Goal: Task Accomplishment & Management: Use online tool/utility

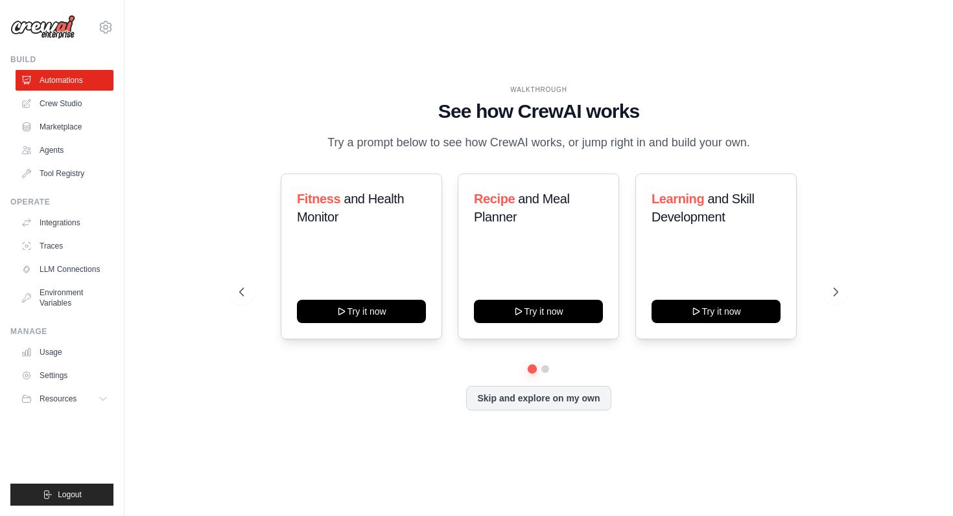
click at [310, 142] on div "WALKTHROUGH See how [PERSON_NAME] works Try a prompt below to see how [PERSON_N…" at bounding box center [538, 118] width 598 height 67
click at [594, 410] on button "Skip and explore on my own" at bounding box center [538, 397] width 145 height 25
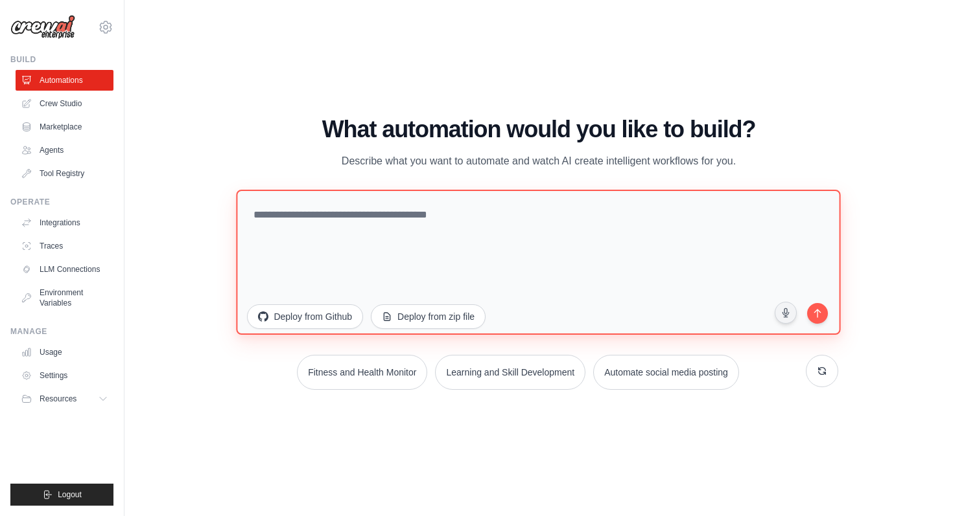
click at [530, 250] on textarea at bounding box center [539, 261] width 604 height 145
click at [402, 264] on textarea at bounding box center [539, 261] width 604 height 145
paste textarea "**********"
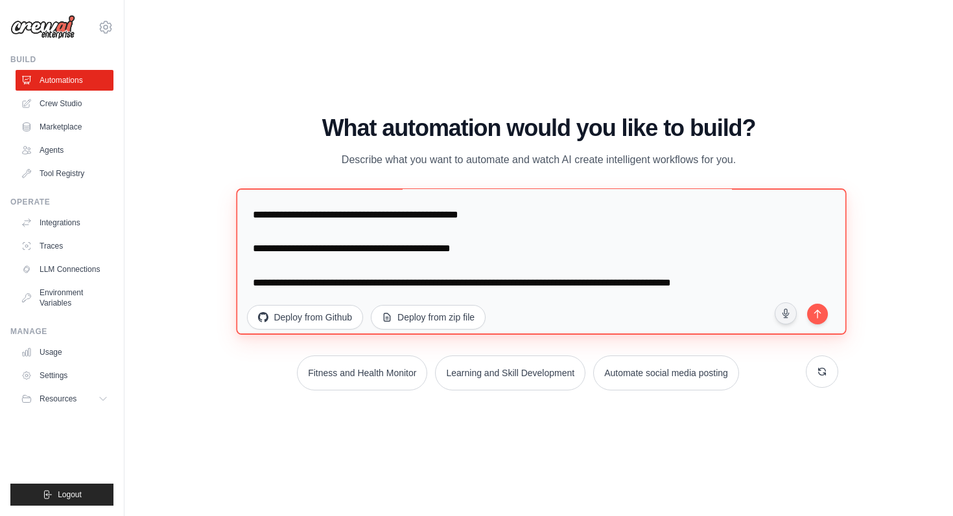
scroll to position [51, 0]
type textarea "**********"
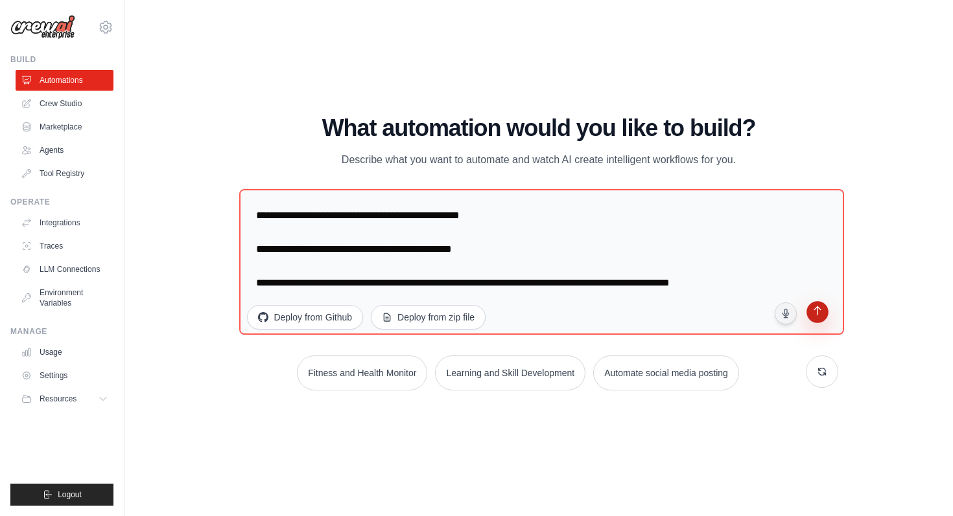
click at [822, 318] on button "submit" at bounding box center [816, 313] width 25 height 25
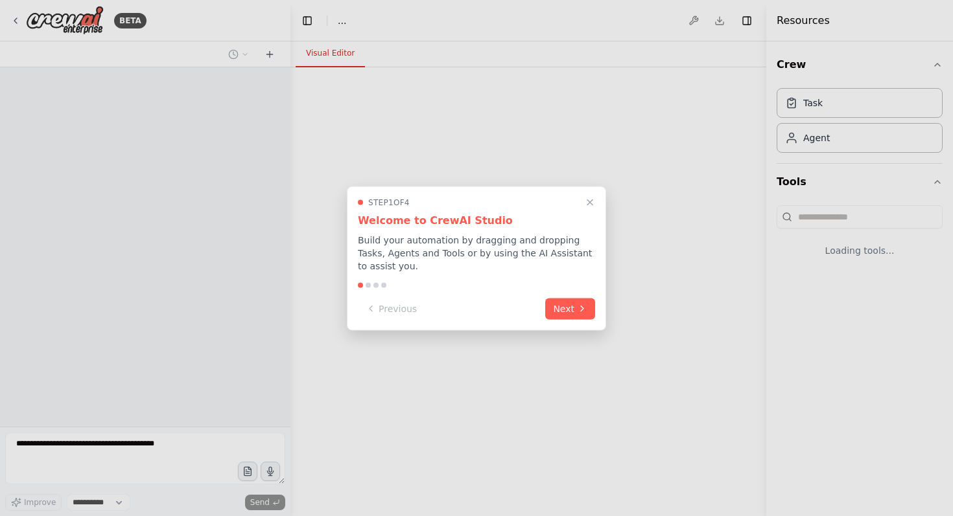
select select "****"
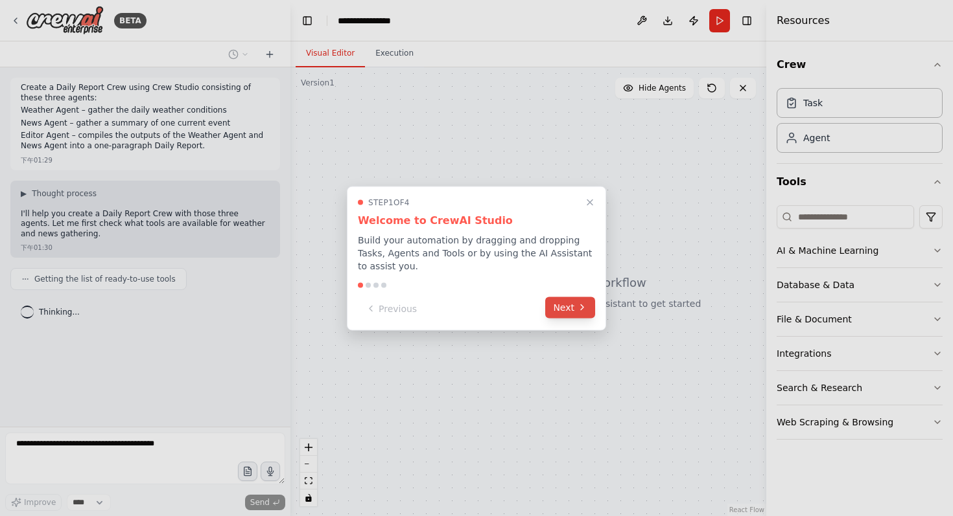
click at [561, 304] on button "Next" at bounding box center [570, 307] width 50 height 21
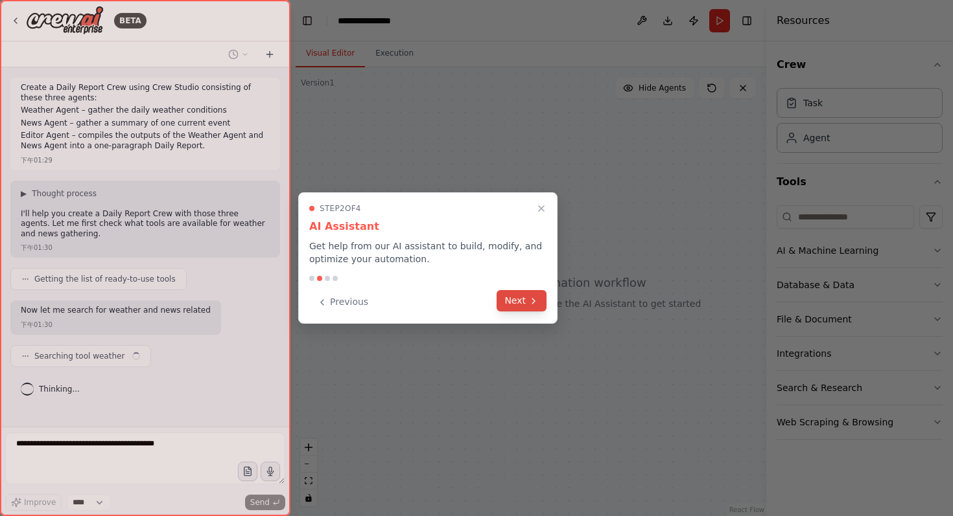
click at [526, 304] on button "Next" at bounding box center [521, 300] width 50 height 21
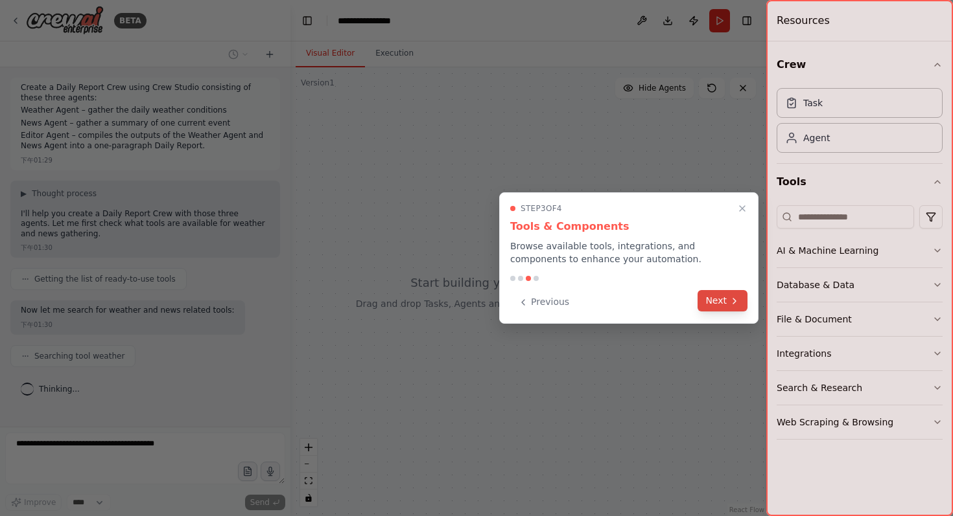
click at [703, 309] on button "Next" at bounding box center [722, 300] width 50 height 21
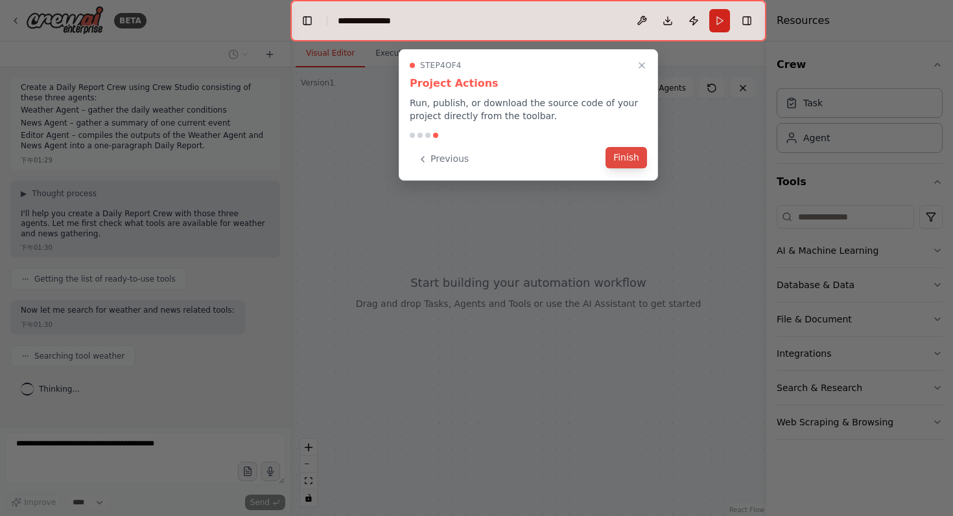
scroll to position [16, 0]
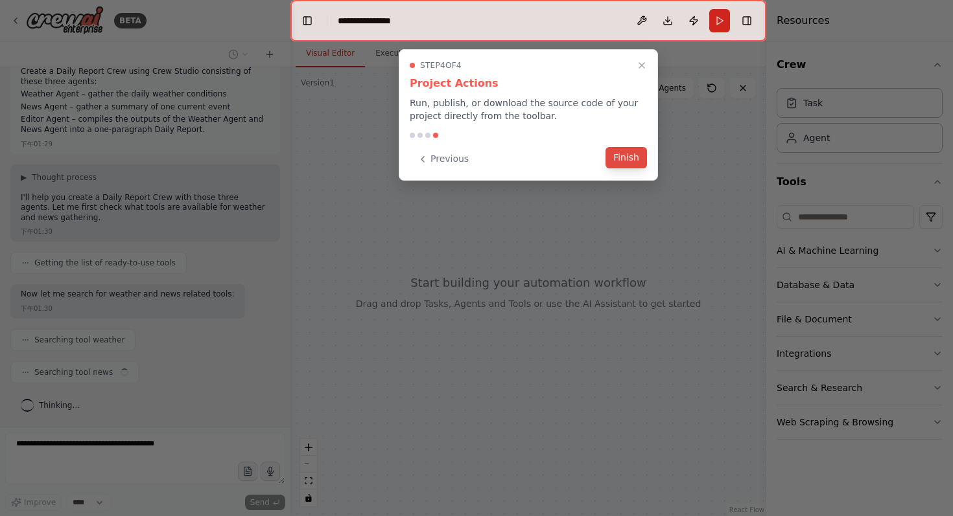
click at [632, 165] on button "Finish" at bounding box center [625, 157] width 41 height 21
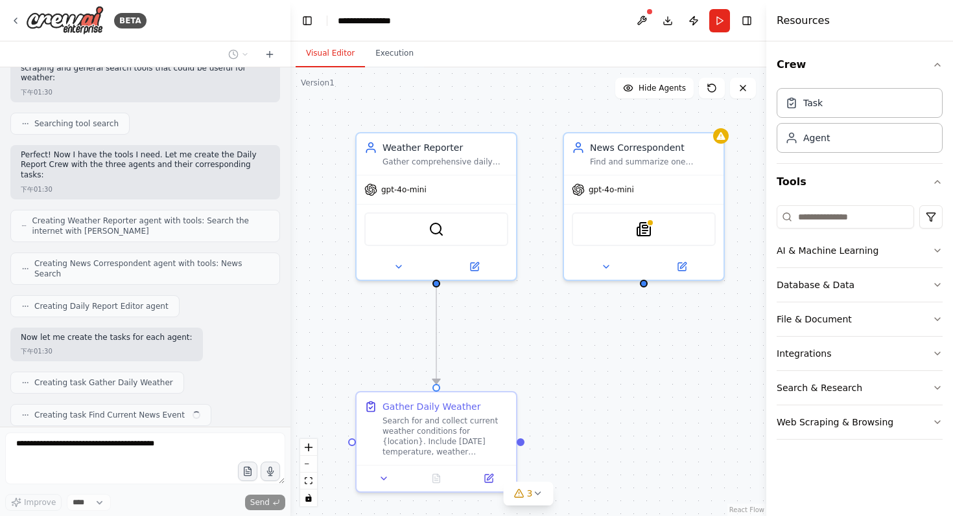
scroll to position [395, 0]
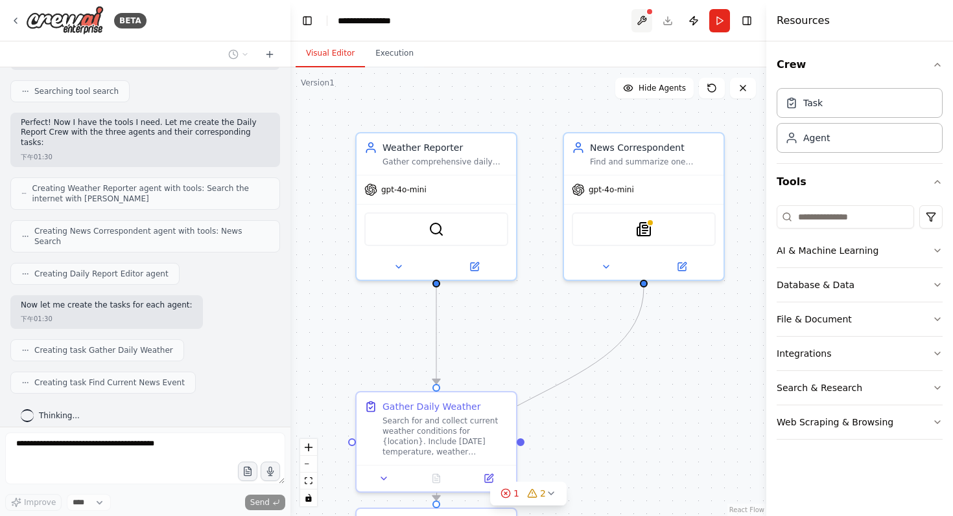
click at [645, 17] on button at bounding box center [641, 20] width 21 height 23
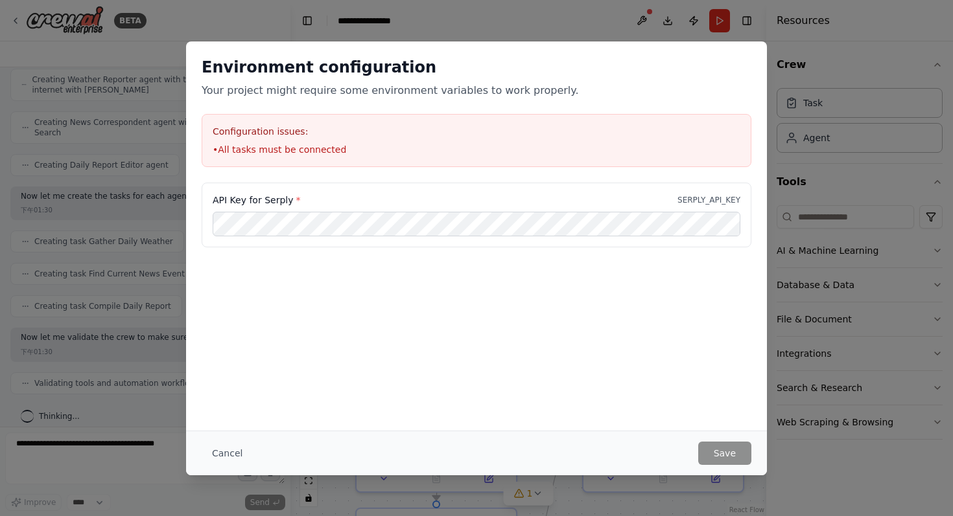
scroll to position [514, 0]
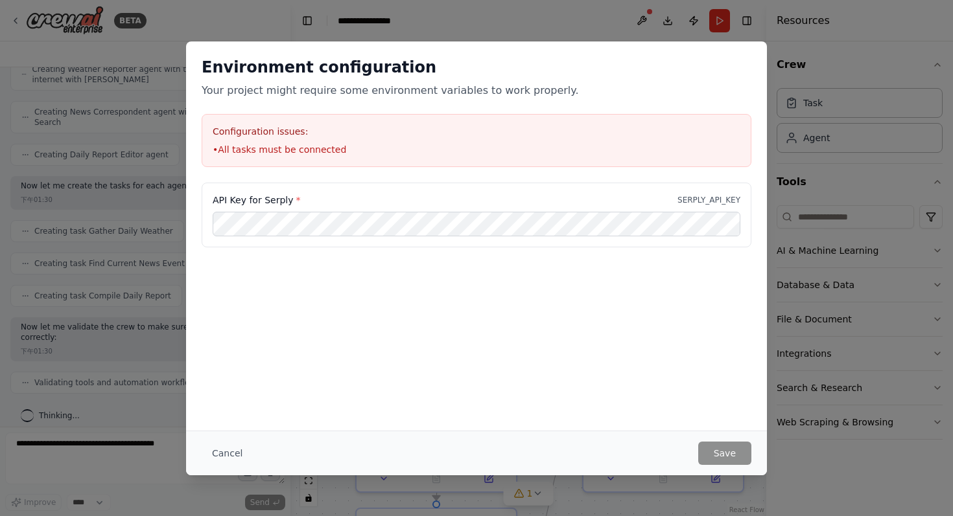
click at [850, 235] on div "Environment configuration Your project might require some environment variables…" at bounding box center [476, 258] width 953 height 516
click at [233, 454] on button "Cancel" at bounding box center [227, 453] width 51 height 23
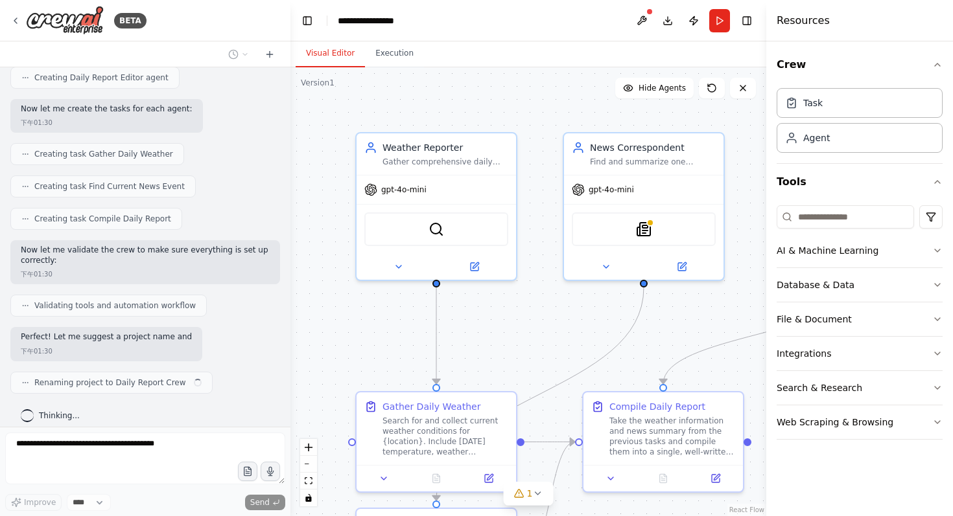
scroll to position [601, 0]
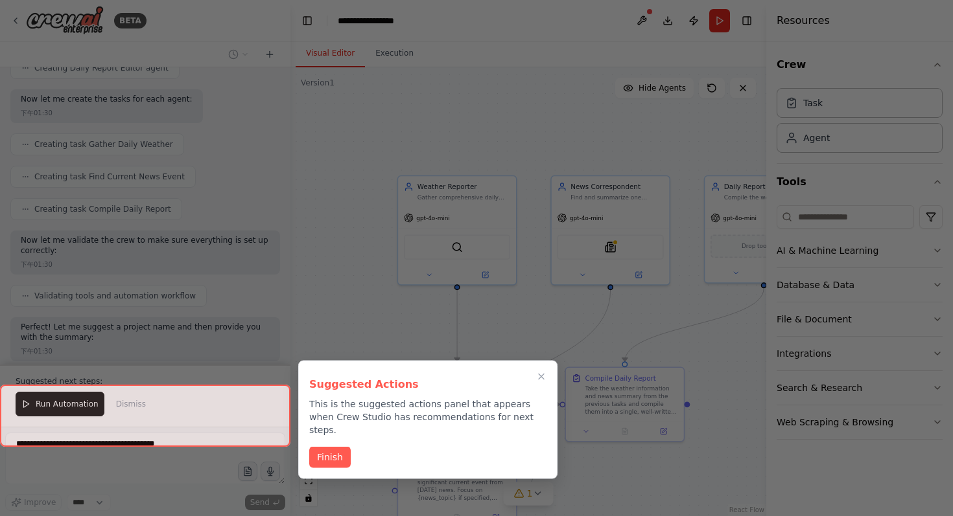
click at [643, 299] on div at bounding box center [476, 258] width 953 height 516
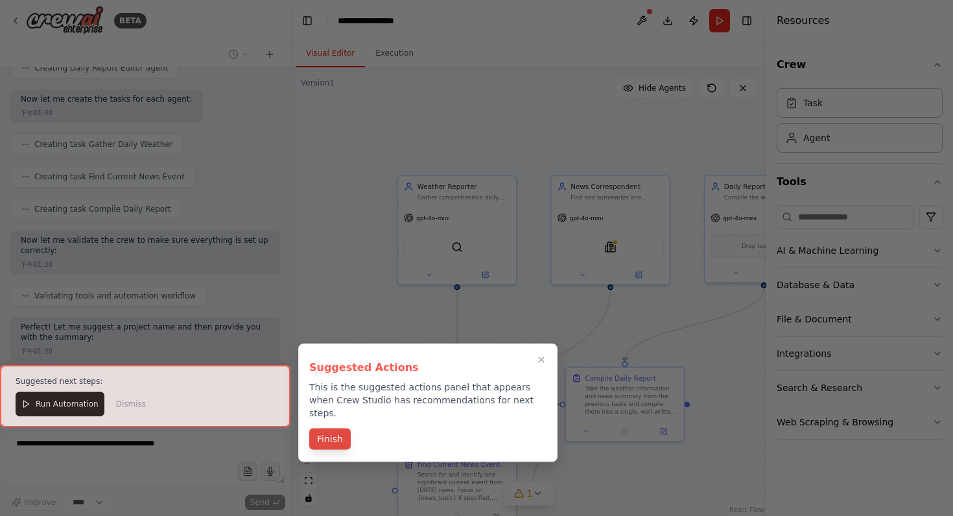
click at [336, 429] on button "Finish" at bounding box center [329, 439] width 41 height 21
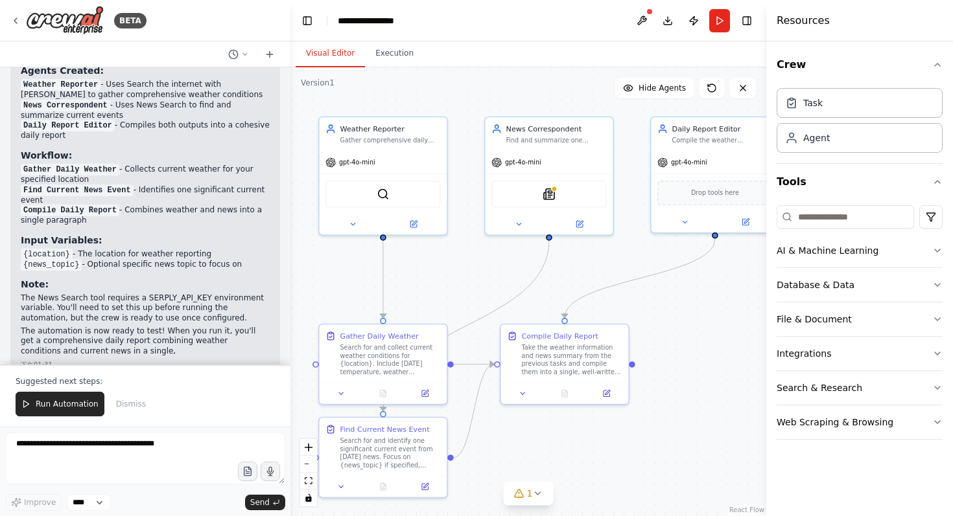
scroll to position [994, 0]
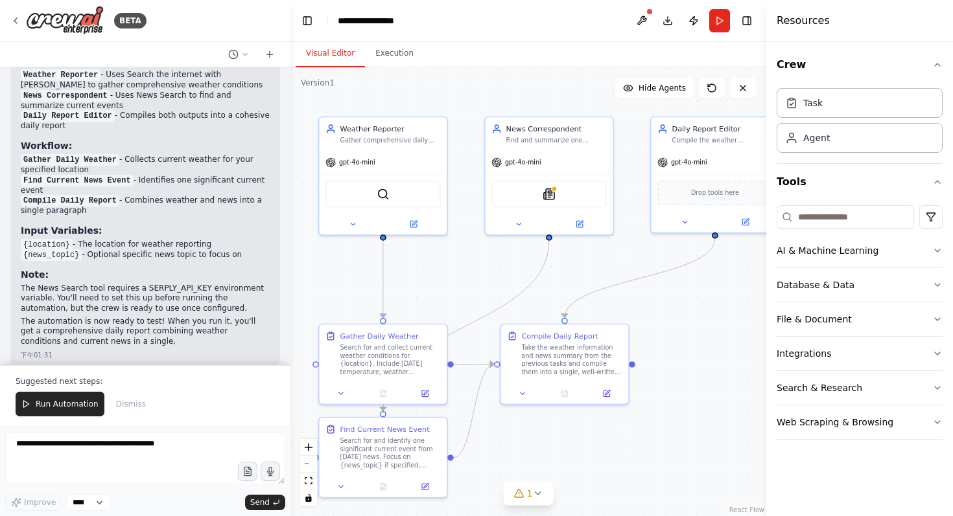
drag, startPoint x: 616, startPoint y: 323, endPoint x: 559, endPoint y: 278, distance: 72.0
click at [559, 278] on div ".deletable-edge-delete-btn { width: 20px; height: 20px; border: 0px solid #ffff…" at bounding box center [528, 291] width 476 height 449
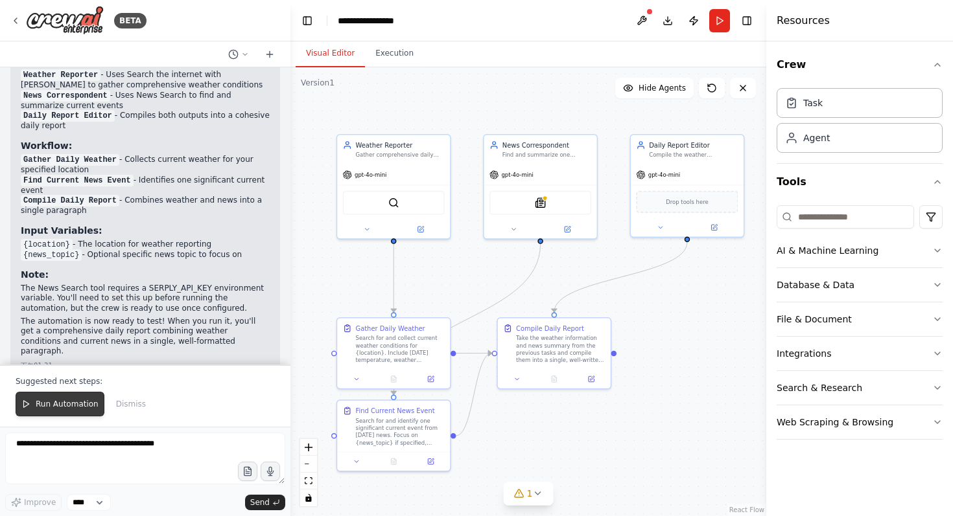
click at [61, 406] on span "Run Automation" at bounding box center [67, 404] width 63 height 10
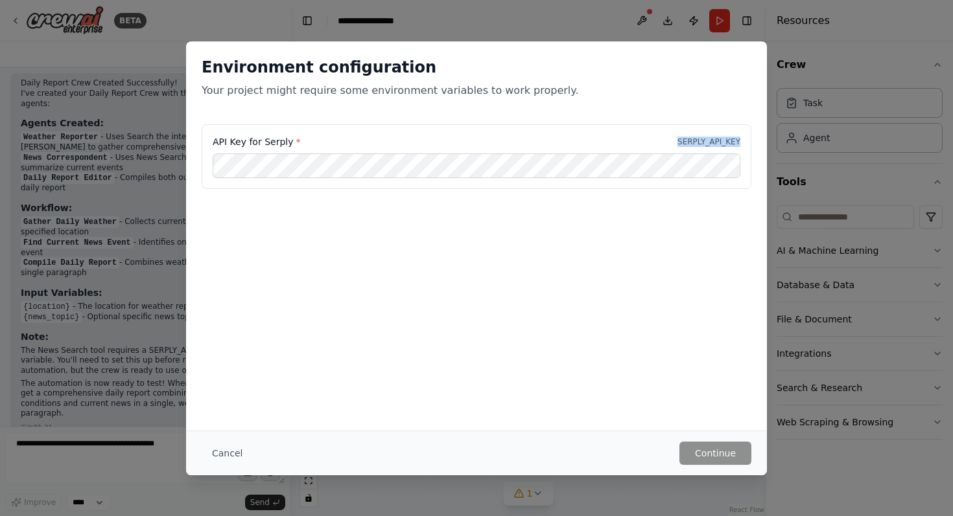
drag, startPoint x: 737, startPoint y: 143, endPoint x: 657, endPoint y: 136, distance: 80.6
click at [657, 136] on div "API Key for Serply * SERPLY_API_KEY" at bounding box center [477, 141] width 528 height 13
copy p "SERPLY_API_KEY"
click at [235, 449] on button "Cancel" at bounding box center [227, 453] width 51 height 23
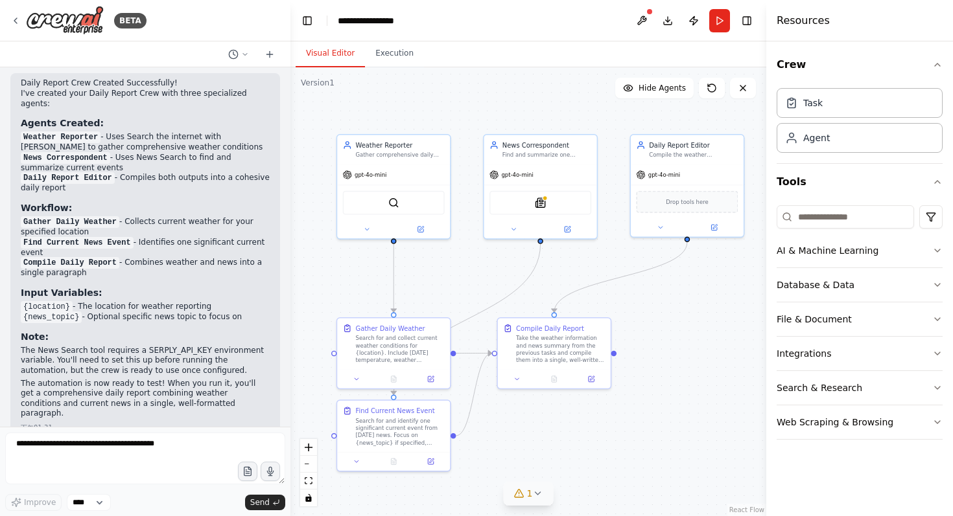
click at [526, 501] on button "1" at bounding box center [529, 494] width 50 height 24
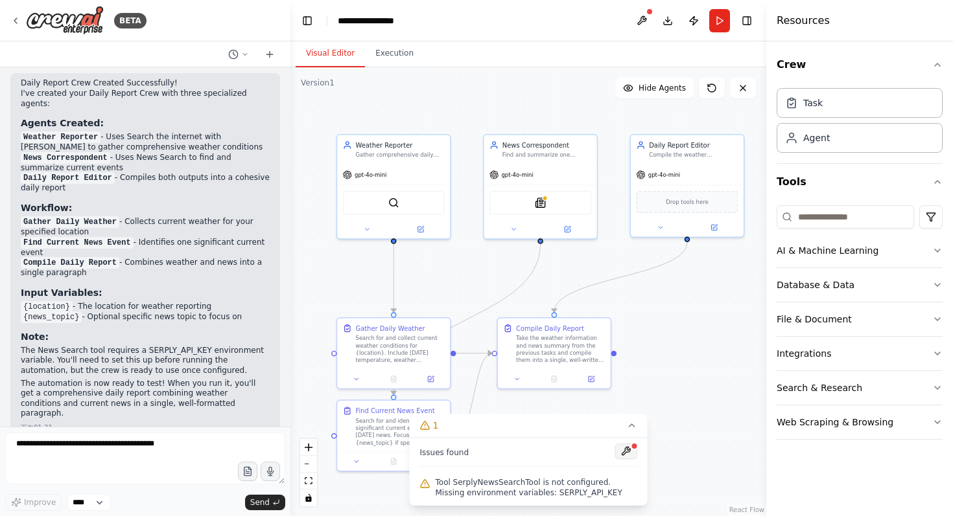
click at [623, 452] on button at bounding box center [626, 452] width 22 height 16
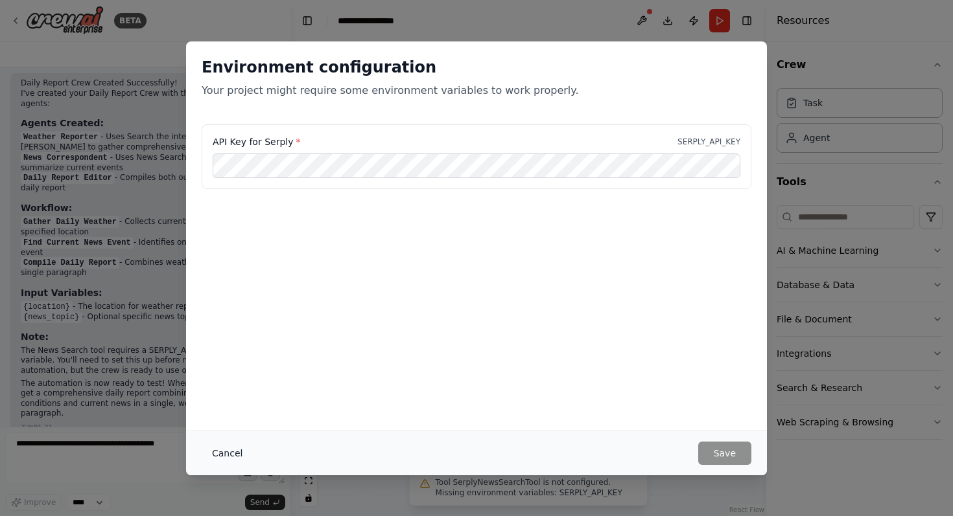
click at [223, 453] on button "Cancel" at bounding box center [227, 453] width 51 height 23
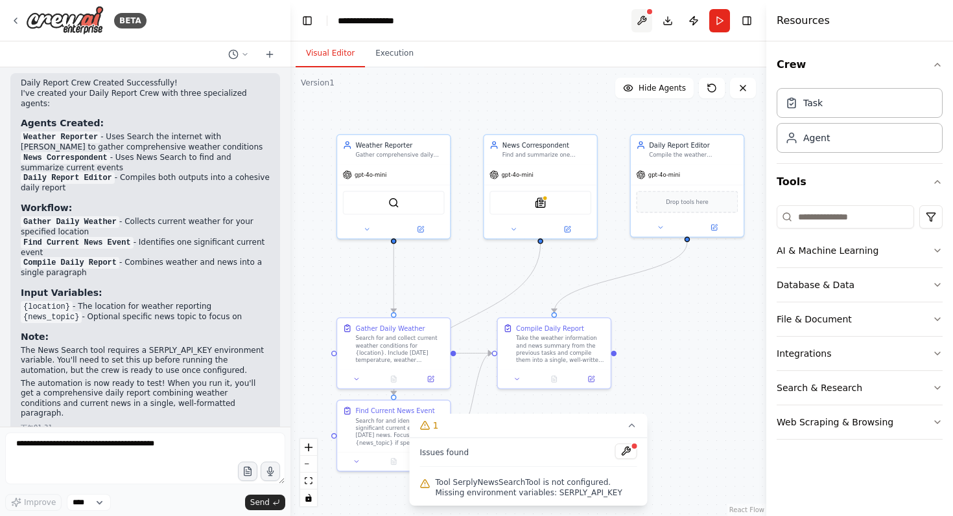
click at [648, 26] on button at bounding box center [641, 20] width 21 height 23
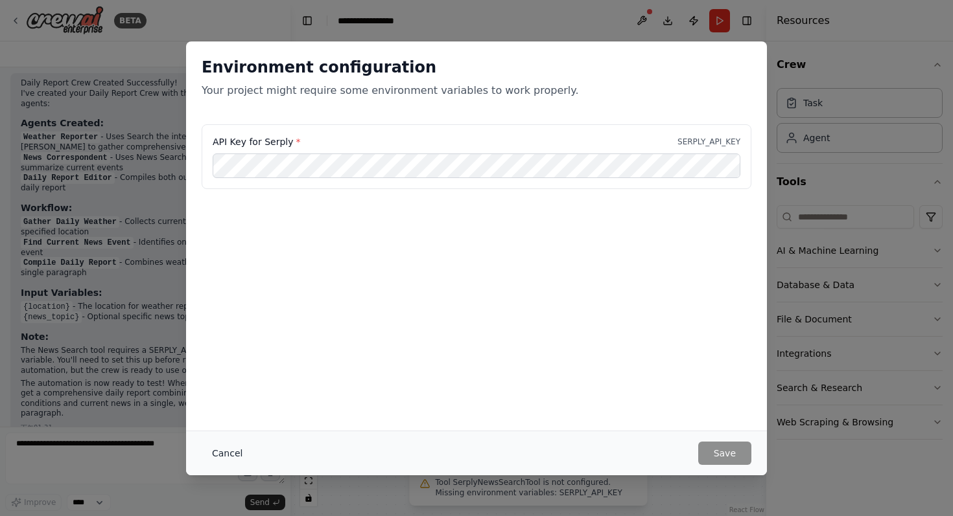
click at [226, 452] on button "Cancel" at bounding box center [227, 453] width 51 height 23
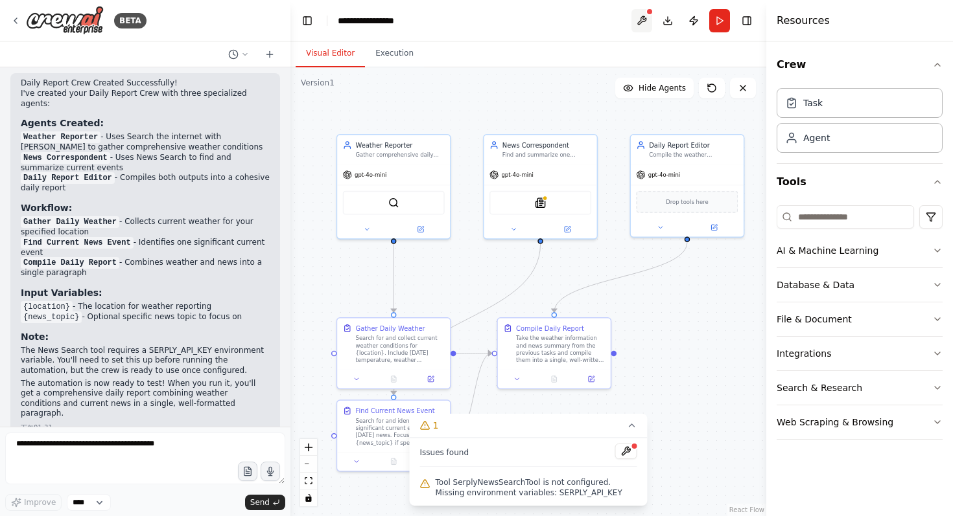
click at [646, 19] on button at bounding box center [641, 20] width 21 height 23
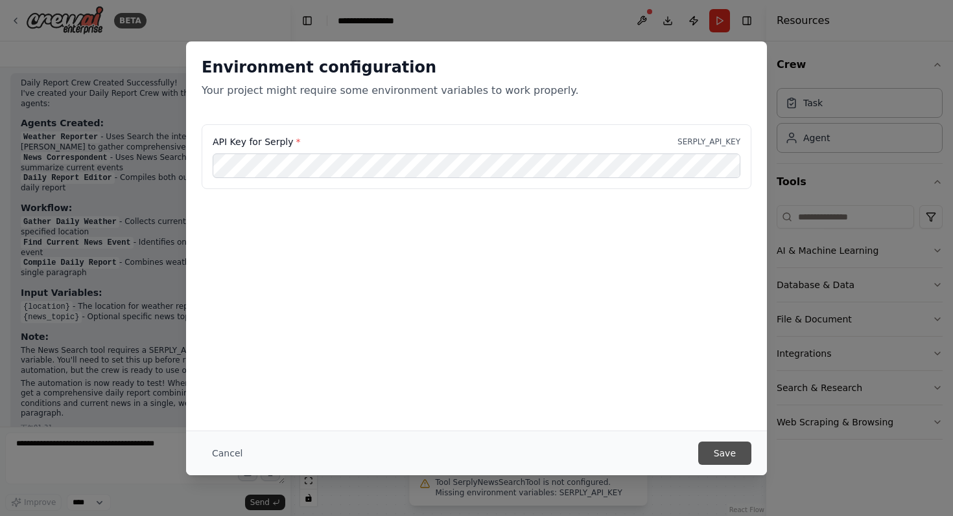
click at [710, 454] on button "Save" at bounding box center [724, 453] width 53 height 23
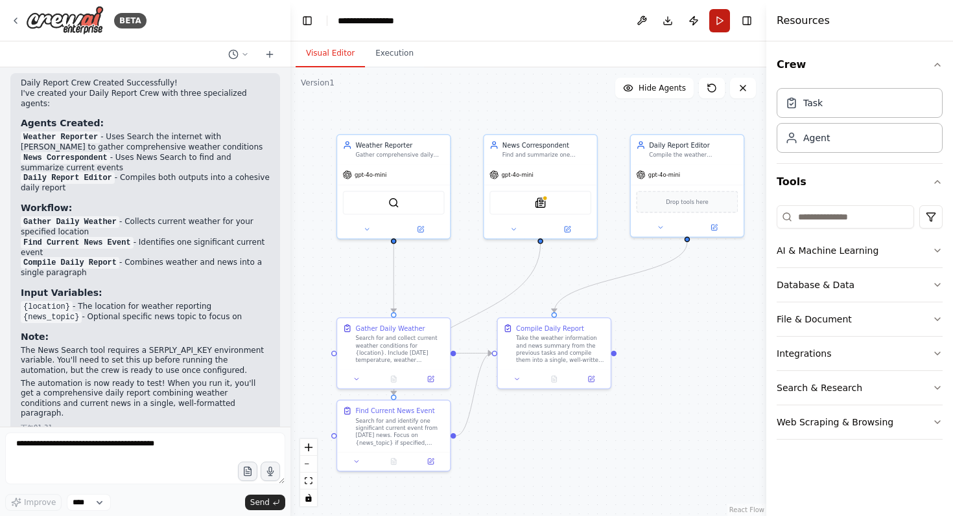
click at [717, 12] on button "Run" at bounding box center [719, 20] width 21 height 23
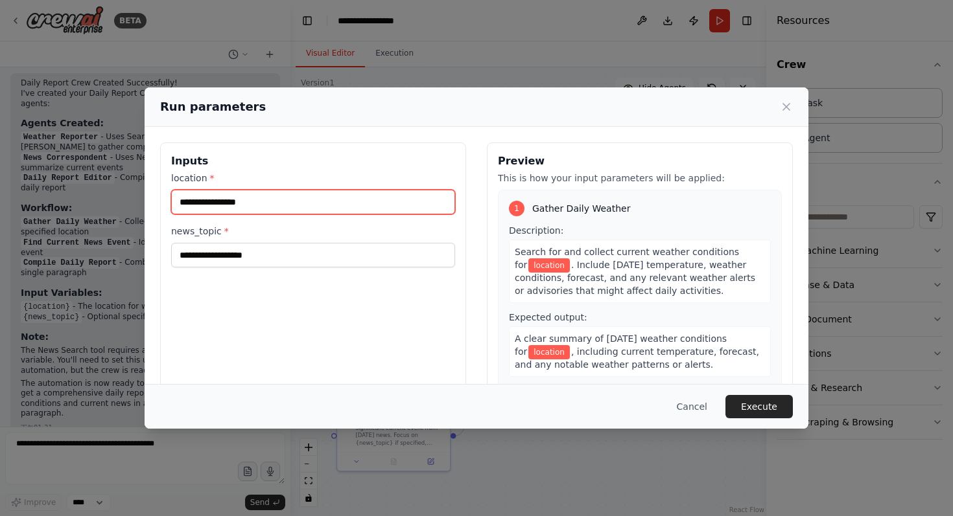
click at [325, 211] on input "location *" at bounding box center [313, 202] width 284 height 25
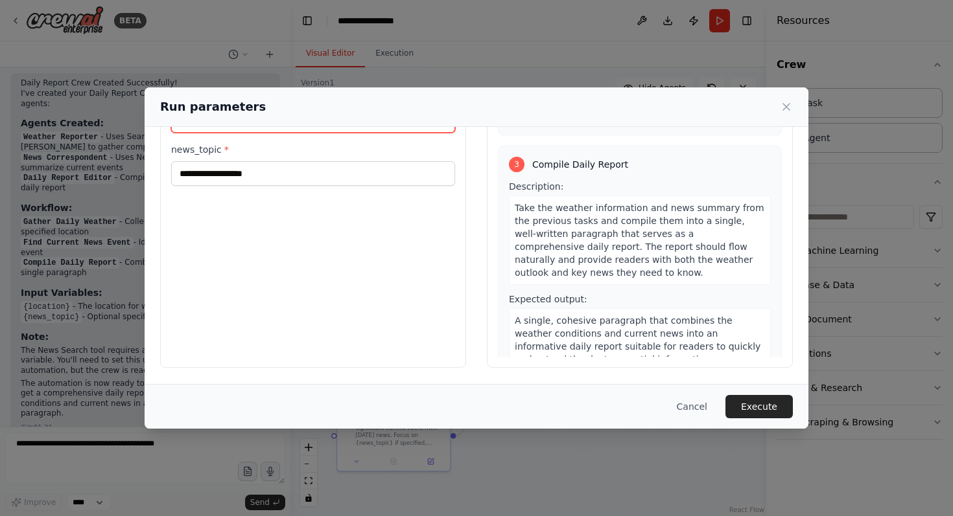
scroll to position [0, 0]
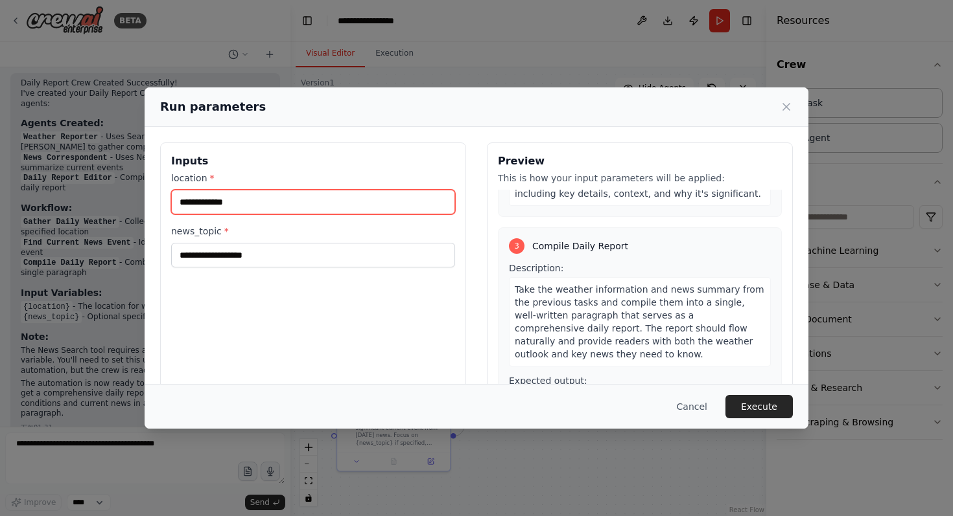
type input "**********"
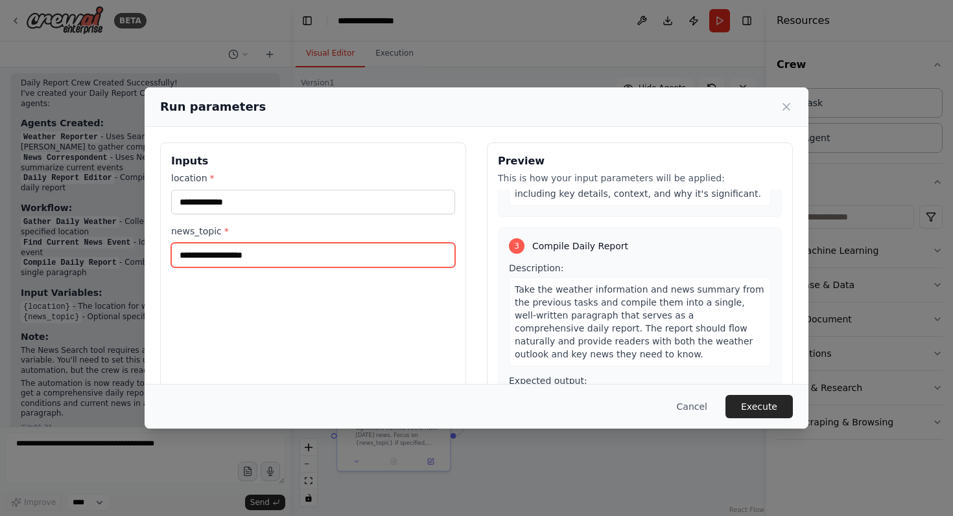
click at [366, 250] on input "news_topic *" at bounding box center [313, 255] width 284 height 25
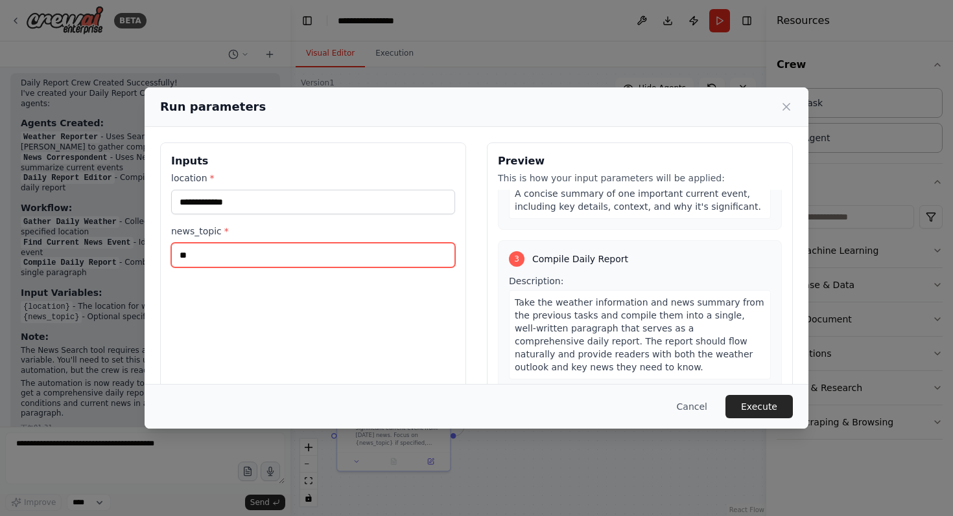
scroll to position [406, 0]
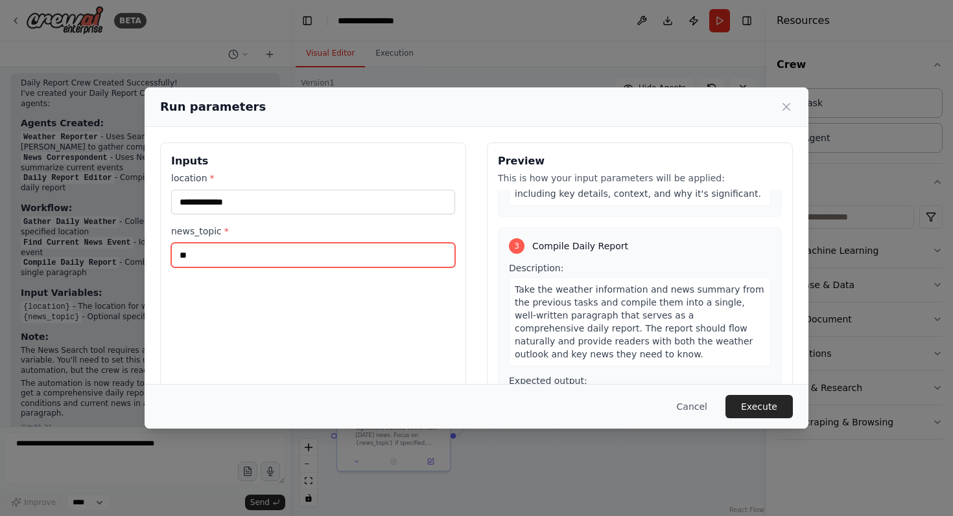
type input "**"
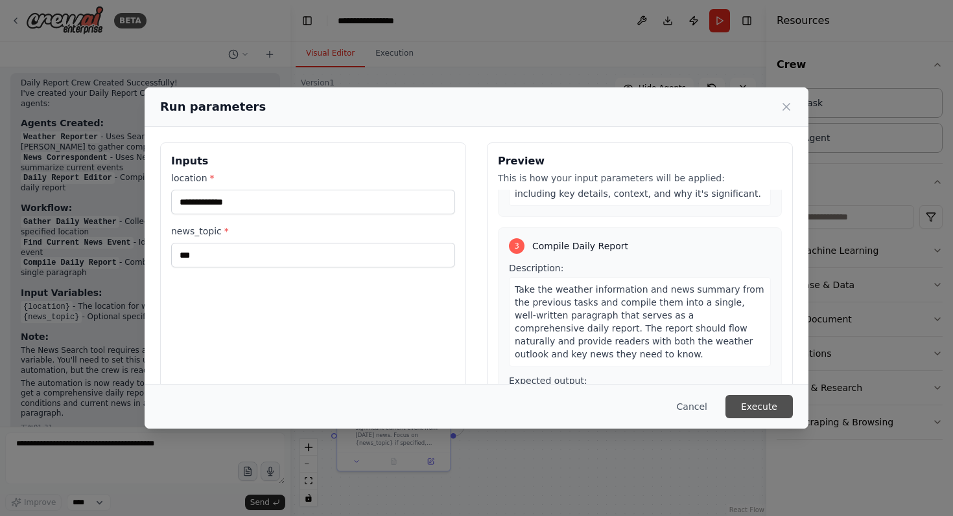
click at [771, 406] on button "Execute" at bounding box center [758, 406] width 67 height 23
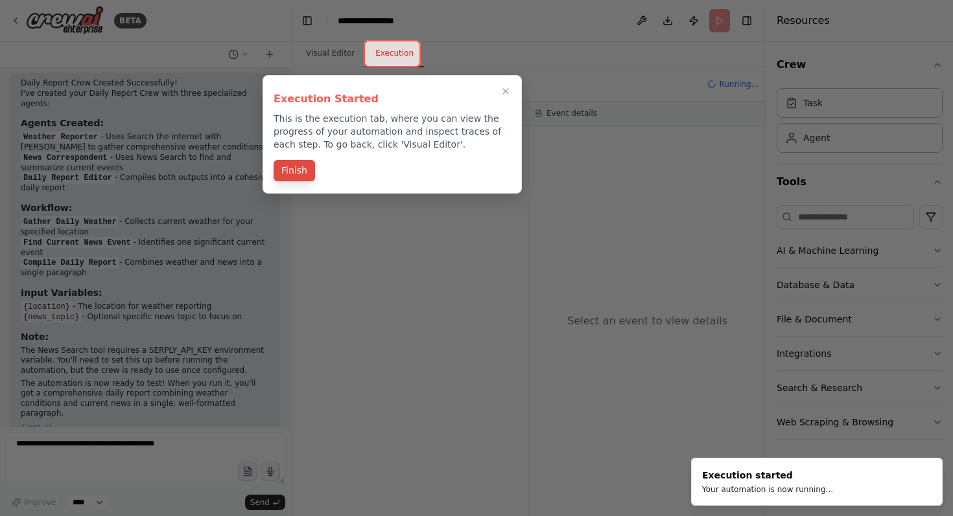
click at [301, 172] on button "Finish" at bounding box center [293, 170] width 41 height 21
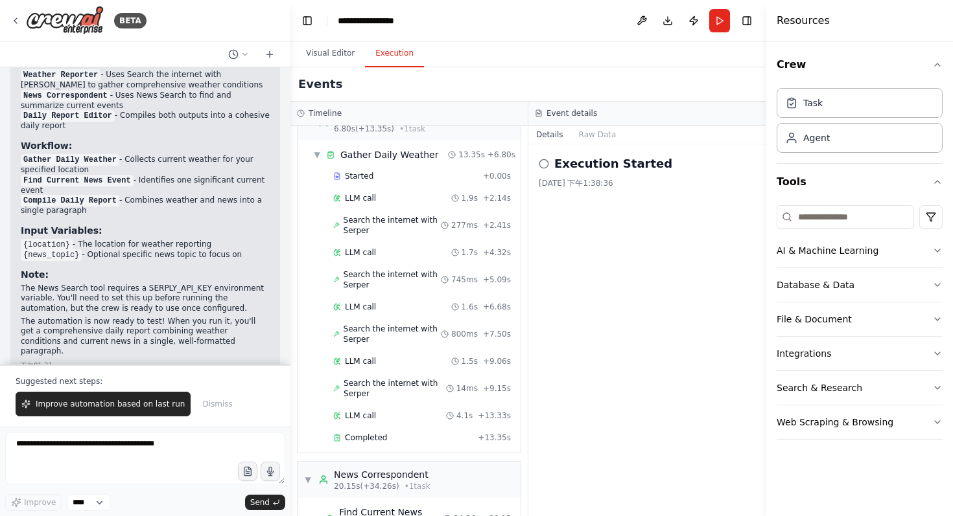
scroll to position [449, 0]
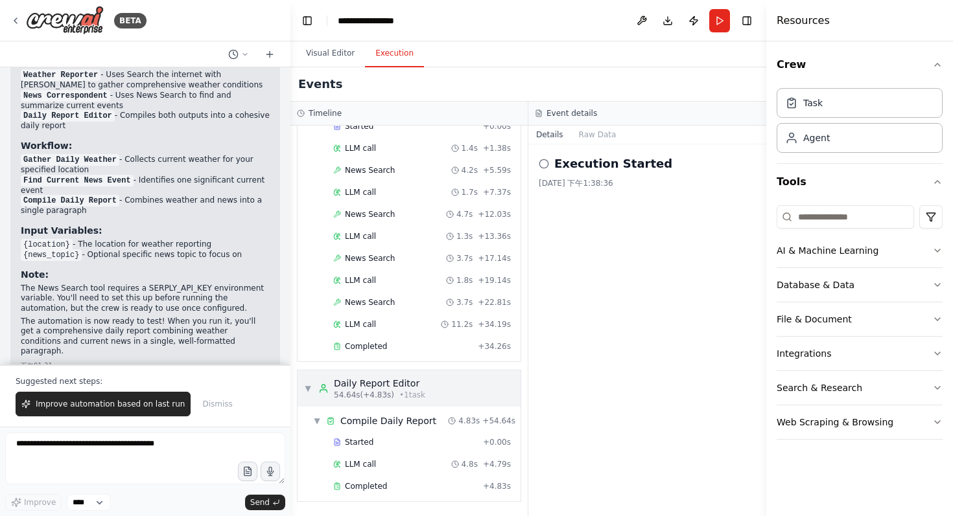
click at [395, 395] on div "54.64s (+4.83s) • 1 task" at bounding box center [379, 395] width 91 height 10
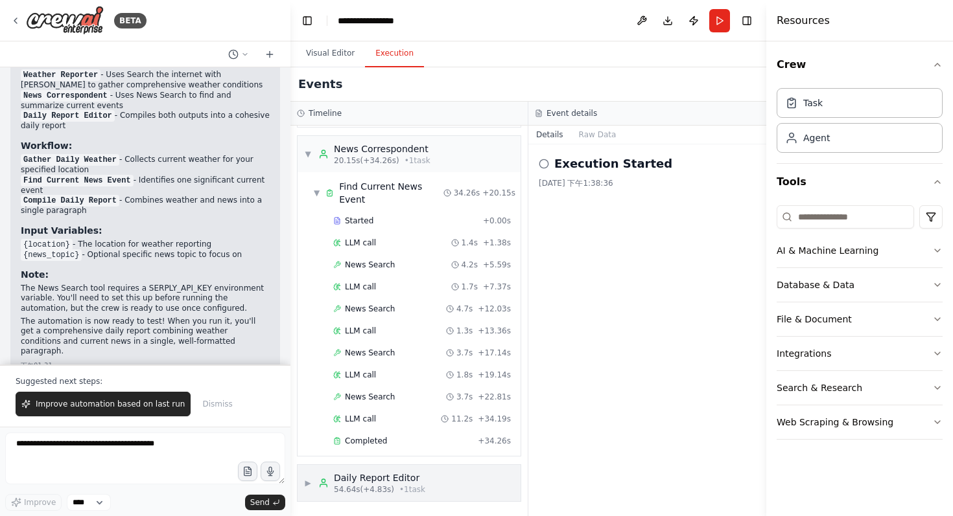
click at [383, 489] on span "54.64s (+4.83s)" at bounding box center [364, 490] width 60 height 10
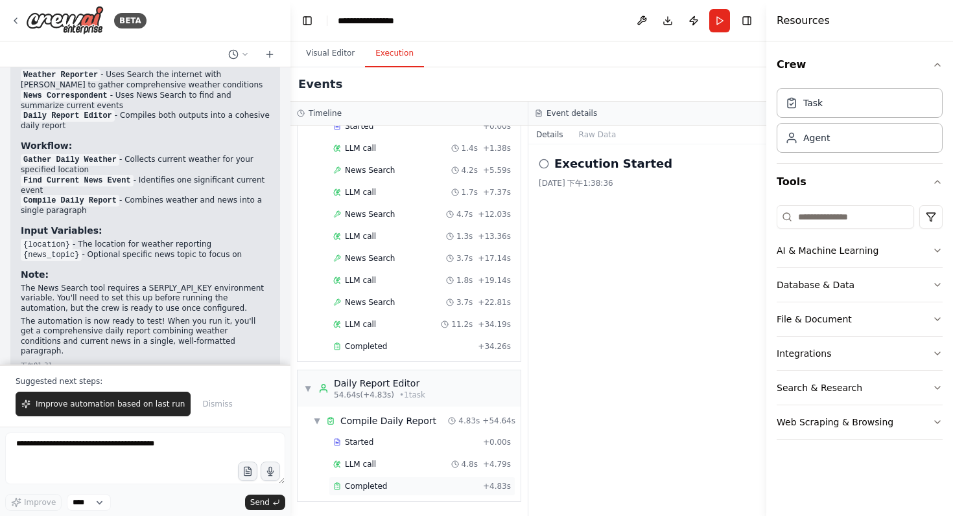
click at [382, 485] on span "Completed" at bounding box center [366, 487] width 42 height 10
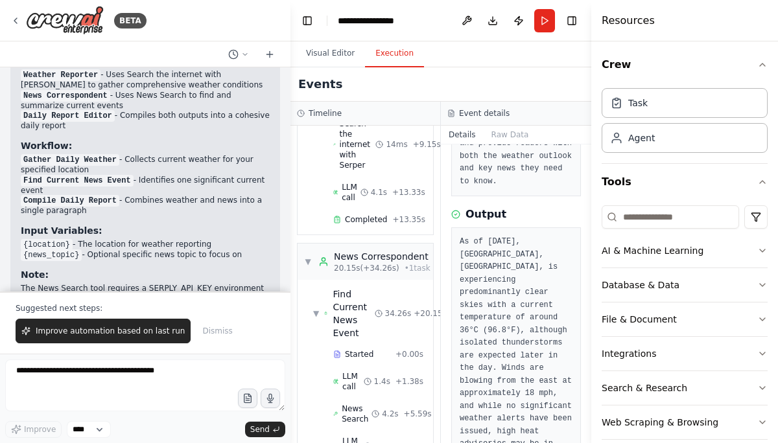
scroll to position [1067, 0]
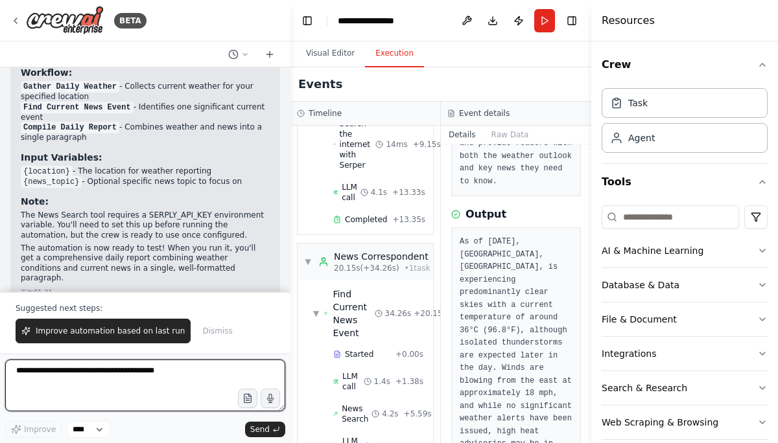
click at [139, 382] on textarea at bounding box center [145, 386] width 280 height 52
type textarea "*"
type textarea "**********"
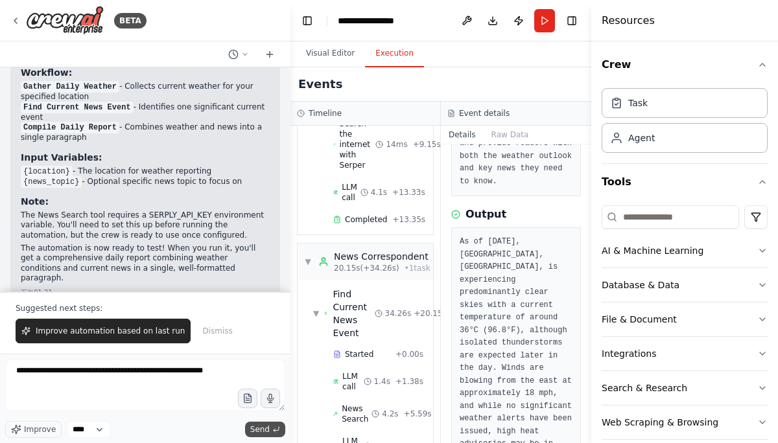
click at [264, 430] on span "Send" at bounding box center [259, 429] width 19 height 10
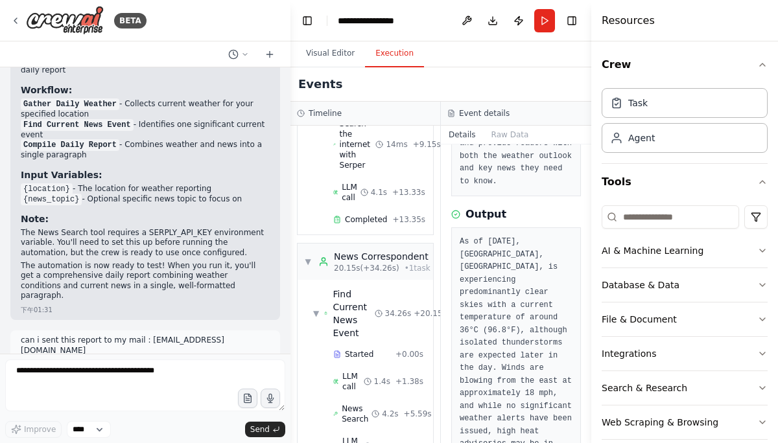
scroll to position [1084, 0]
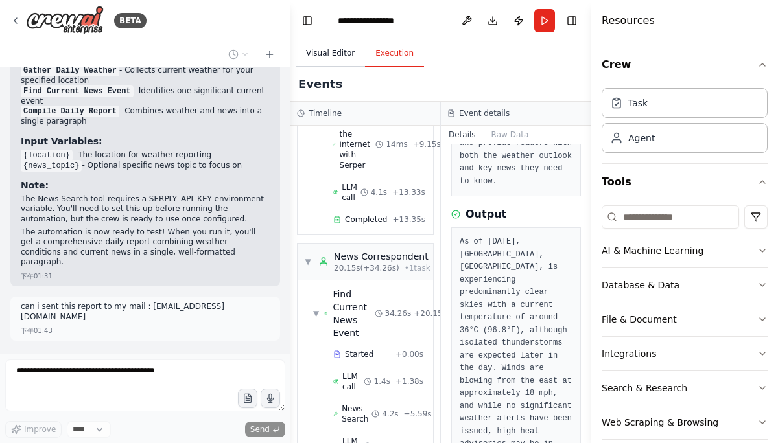
click at [318, 51] on button "Visual Editor" at bounding box center [330, 53] width 69 height 27
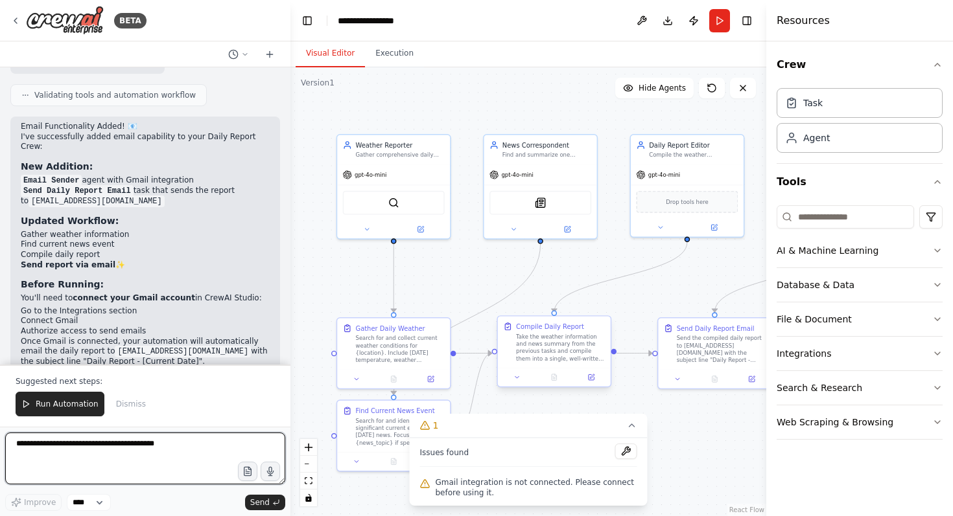
scroll to position [1789, 0]
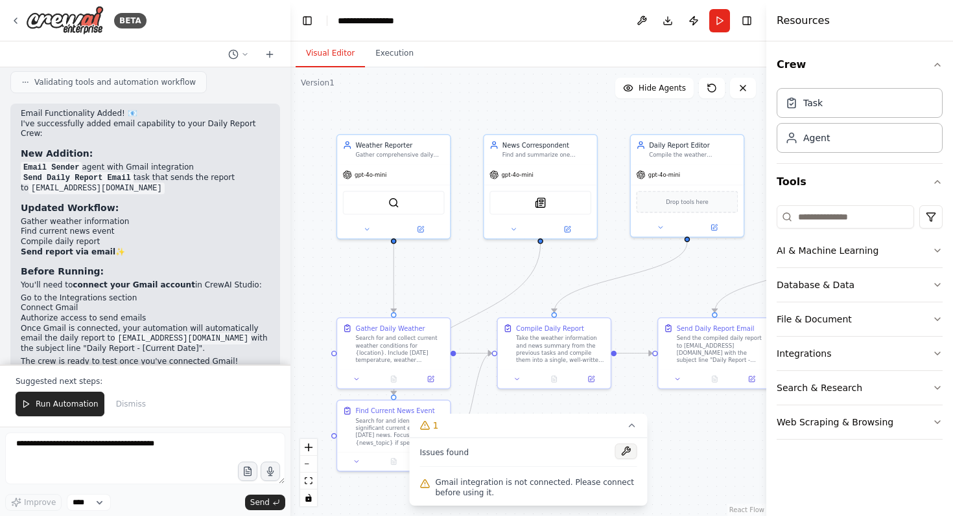
click at [620, 454] on button at bounding box center [626, 452] width 22 height 16
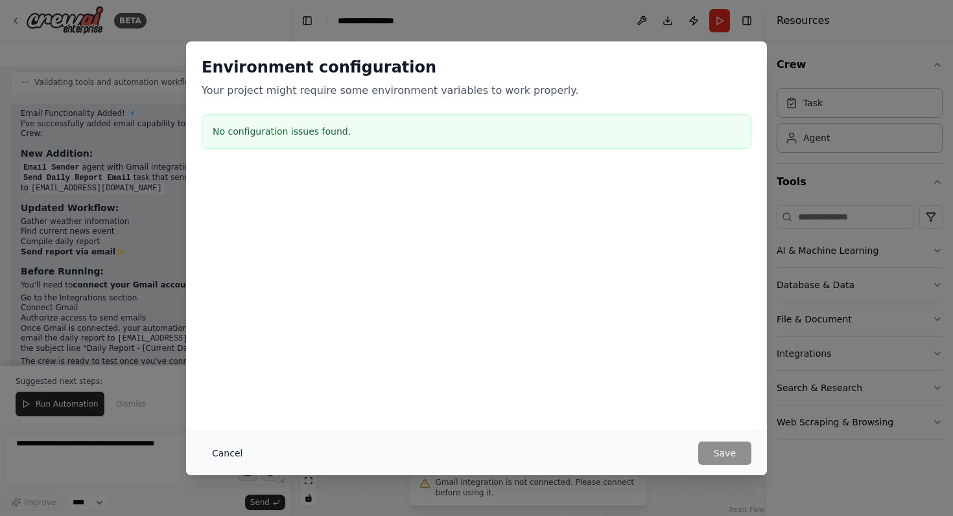
click at [226, 447] on button "Cancel" at bounding box center [227, 453] width 51 height 23
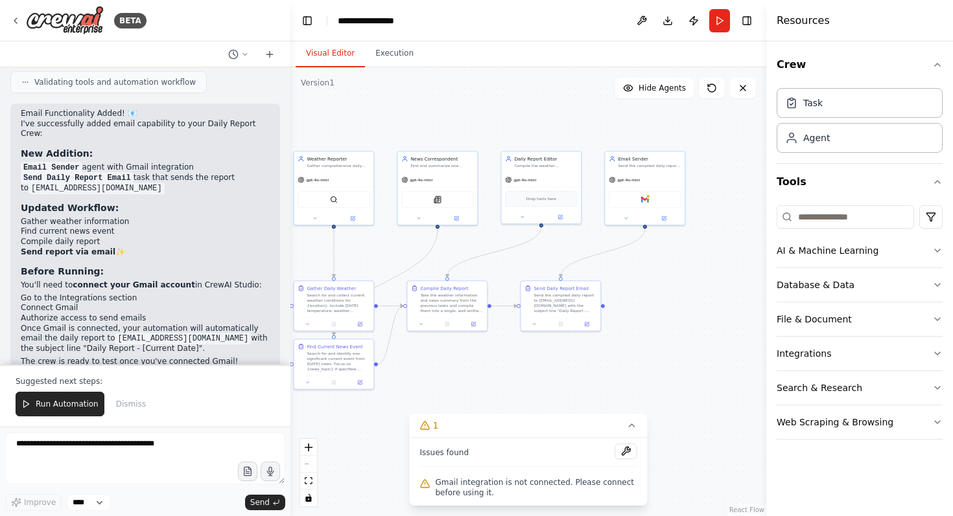
drag, startPoint x: 722, startPoint y: 421, endPoint x: 644, endPoint y: 364, distance: 96.6
click at [644, 364] on div ".deletable-edge-delete-btn { width: 20px; height: 20px; border: 0px solid #ffff…" at bounding box center [528, 291] width 476 height 449
click at [656, 202] on div "Gmail" at bounding box center [645, 198] width 72 height 17
click at [667, 220] on button at bounding box center [663, 217] width 37 height 8
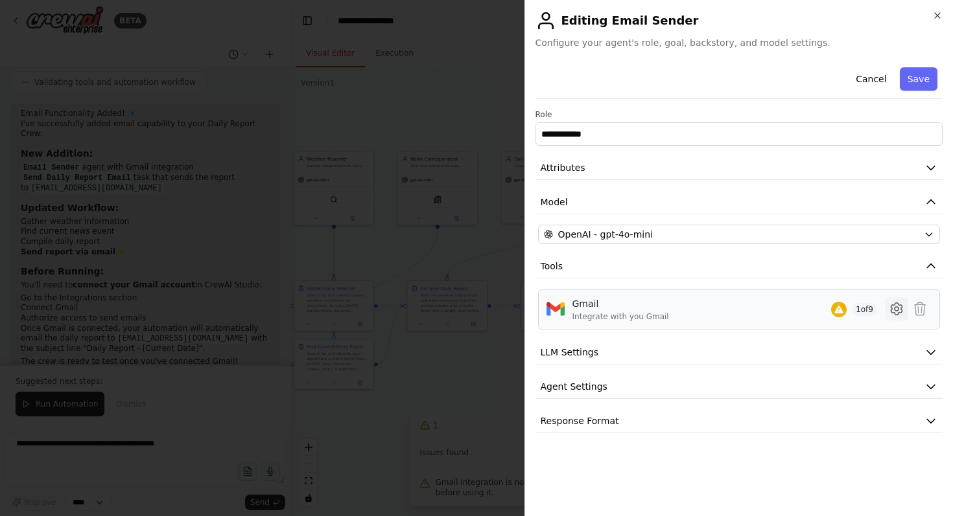
click at [893, 308] on icon at bounding box center [896, 309] width 16 height 16
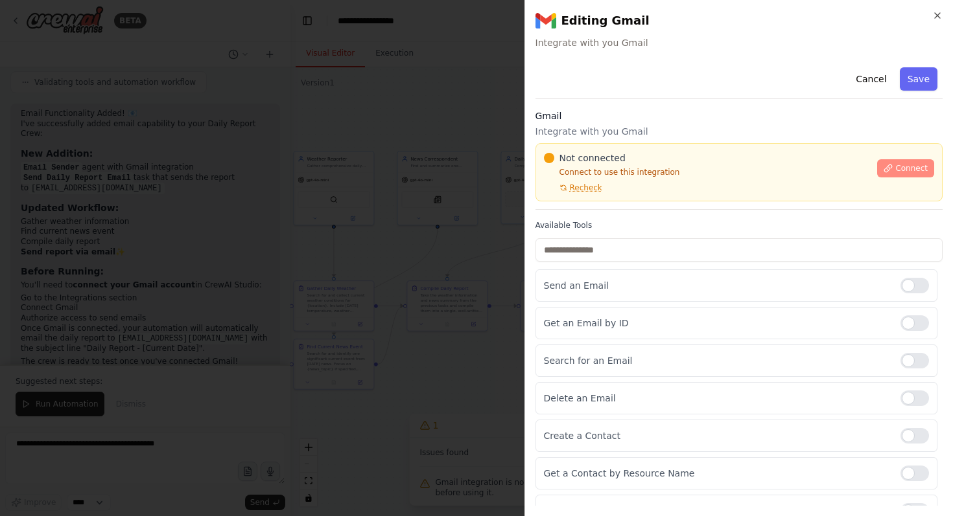
click at [895, 164] on span "Connect" at bounding box center [911, 168] width 32 height 10
click at [885, 170] on button "Connect" at bounding box center [905, 168] width 57 height 18
click at [487, 211] on div at bounding box center [476, 258] width 953 height 516
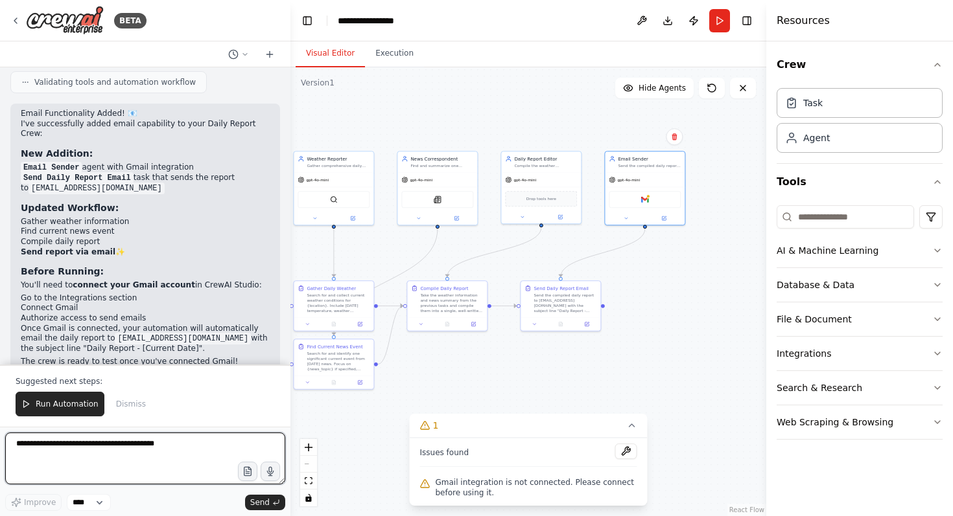
click at [143, 459] on textarea at bounding box center [145, 459] width 280 height 52
type textarea "*"
type textarea "**********"
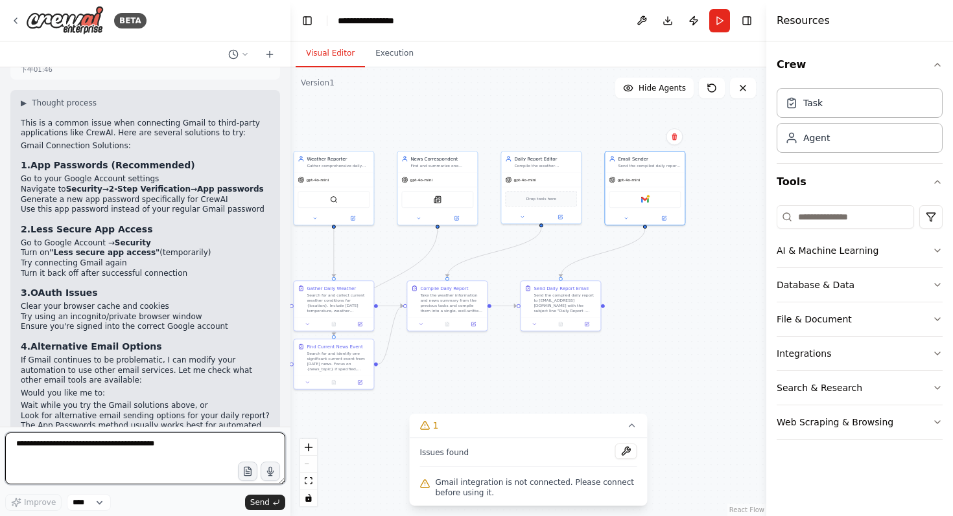
scroll to position [2163, 0]
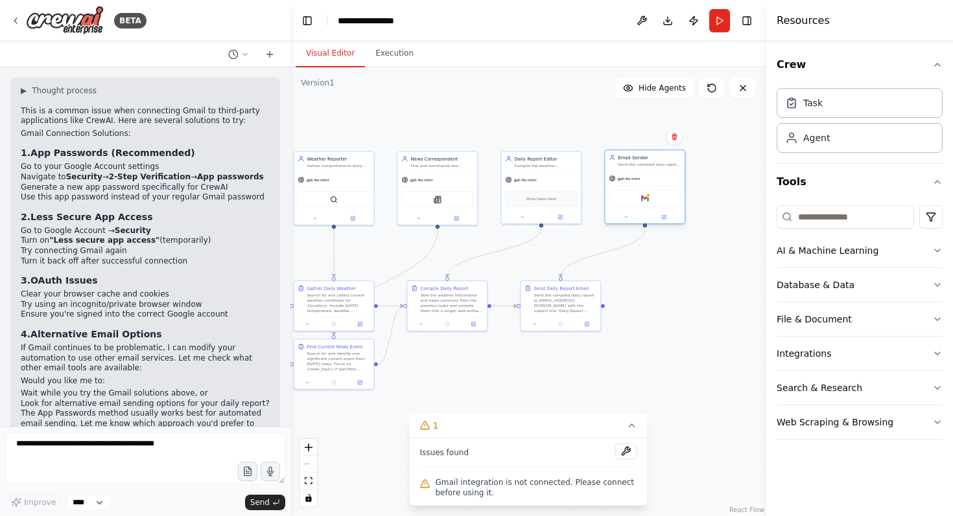
click at [657, 200] on div "Gmail" at bounding box center [645, 198] width 72 height 17
click at [651, 204] on div "Gmail" at bounding box center [645, 198] width 72 height 17
click at [664, 223] on div at bounding box center [645, 217] width 80 height 13
click at [664, 220] on button at bounding box center [663, 217] width 37 height 8
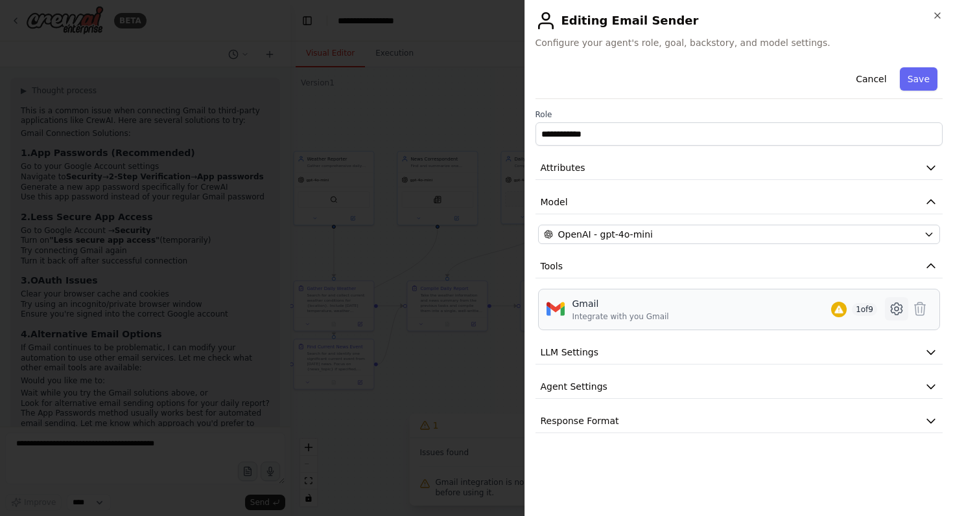
click at [893, 311] on icon at bounding box center [896, 309] width 16 height 16
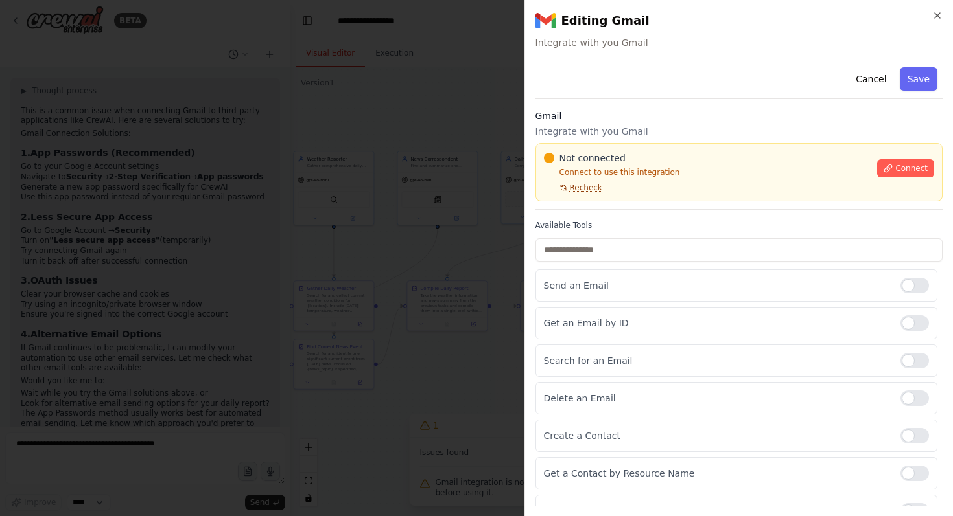
click at [585, 190] on span "Recheck" at bounding box center [586, 188] width 32 height 10
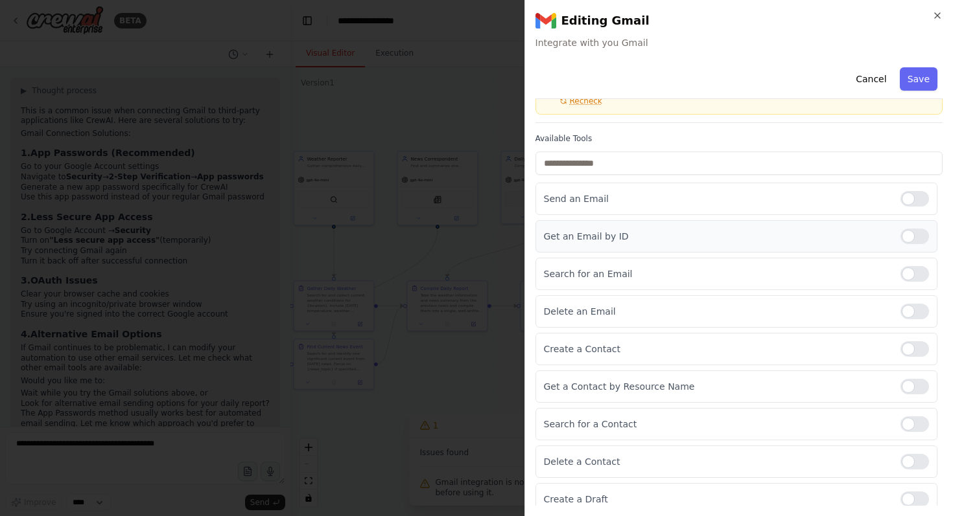
scroll to position [0, 0]
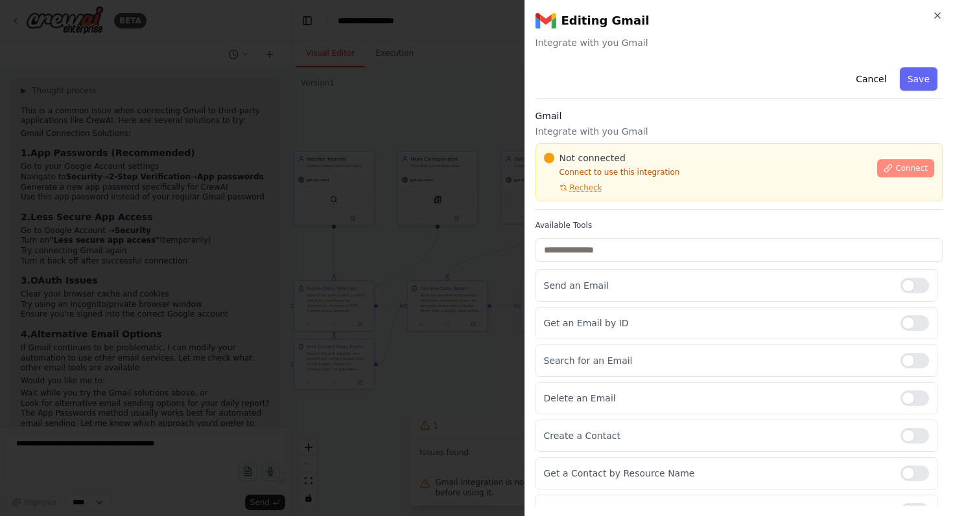
click at [885, 170] on button "Connect" at bounding box center [905, 168] width 57 height 18
click at [373, 216] on div at bounding box center [476, 258] width 953 height 516
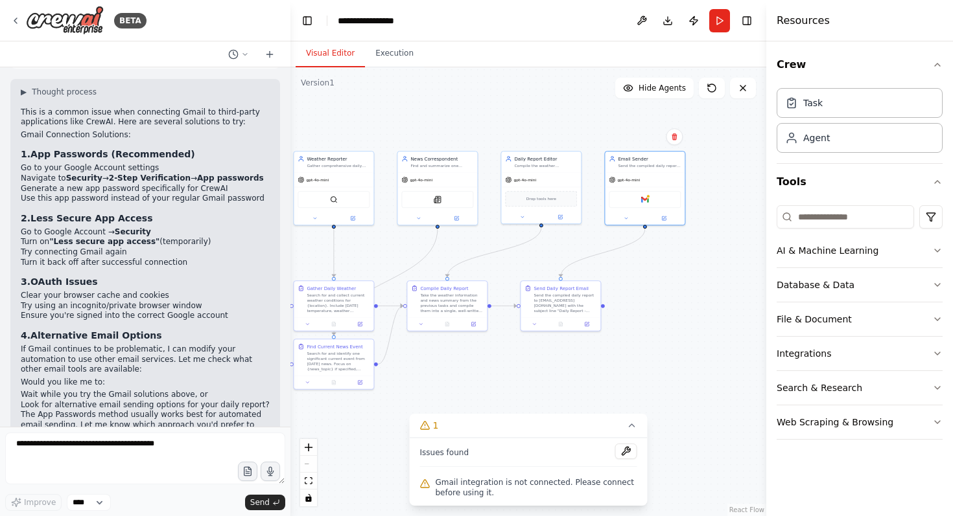
scroll to position [2146, 0]
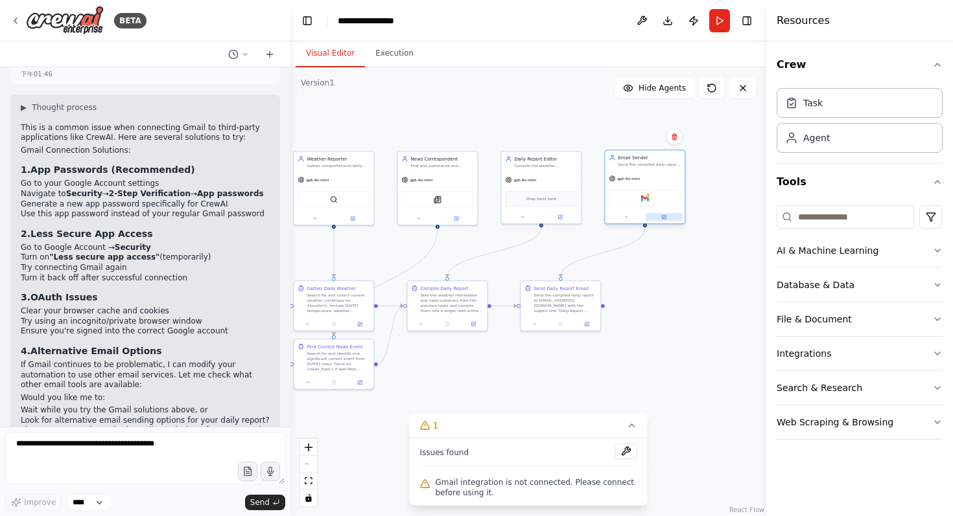
click at [670, 219] on button at bounding box center [663, 217] width 37 height 8
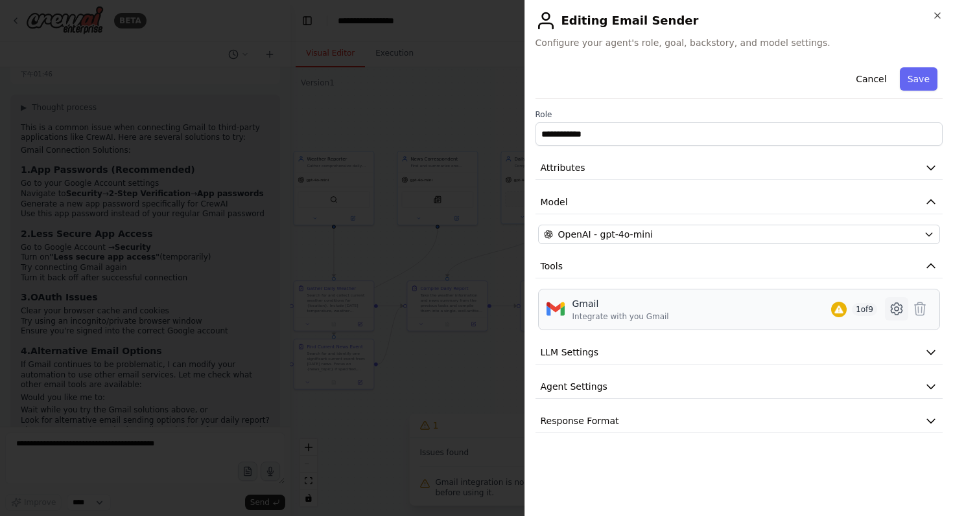
click at [894, 308] on icon at bounding box center [896, 309] width 4 height 4
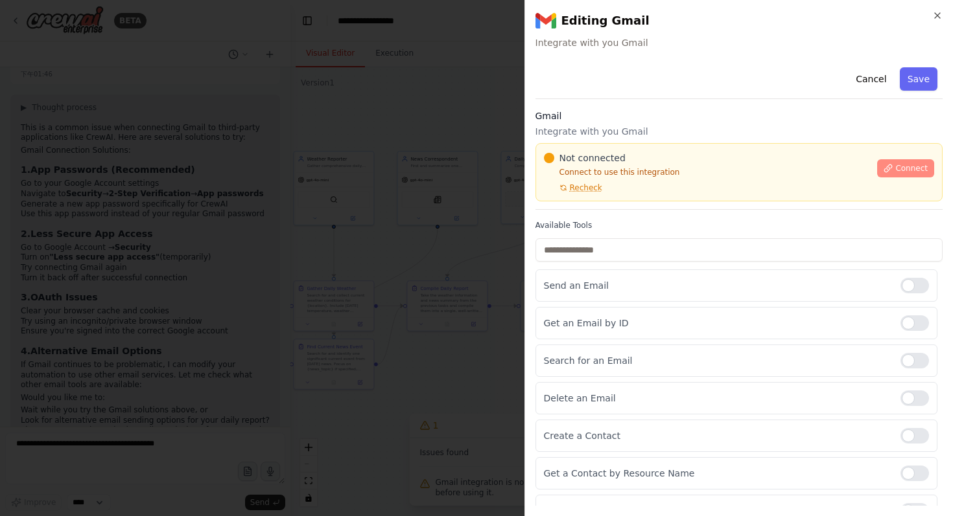
click at [885, 169] on icon at bounding box center [888, 168] width 7 height 7
click at [600, 152] on span "Not connected" at bounding box center [592, 158] width 66 height 13
click at [590, 150] on div "Not connected Connect to use this integration Recheck Connect" at bounding box center [739, 172] width 408 height 58
click at [590, 180] on div "Not connected Connect to use this integration Recheck" at bounding box center [707, 172] width 326 height 41
click at [432, 160] on div at bounding box center [476, 258] width 953 height 516
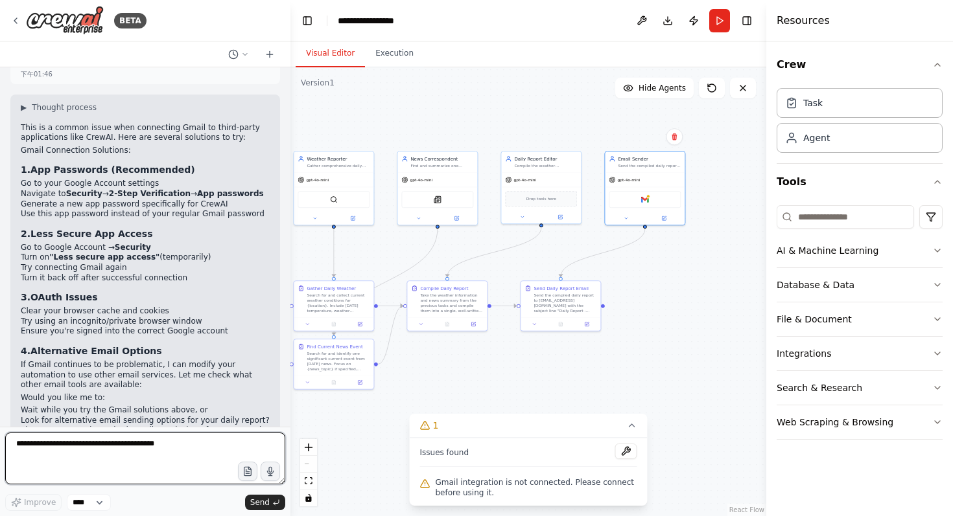
click at [138, 447] on textarea at bounding box center [145, 459] width 280 height 52
type textarea "*"
type textarea "**********"
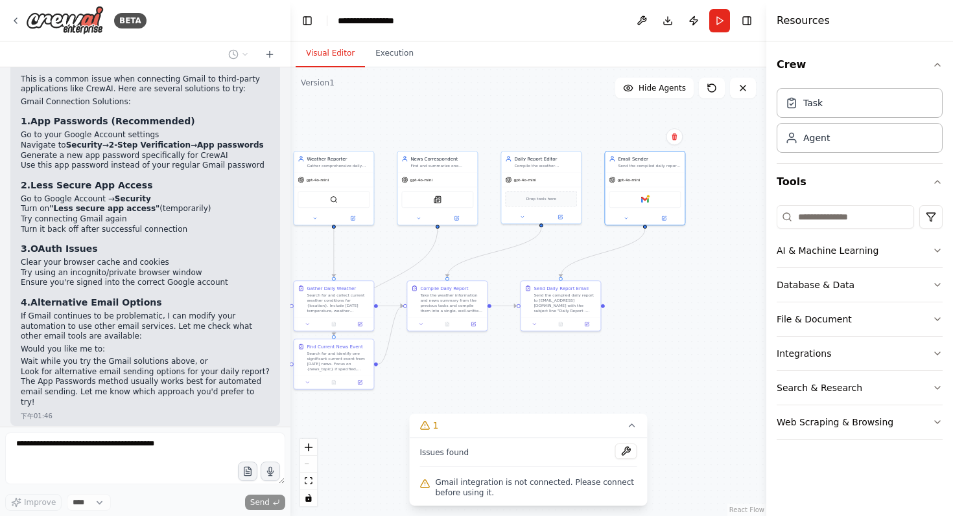
scroll to position [2241, 0]
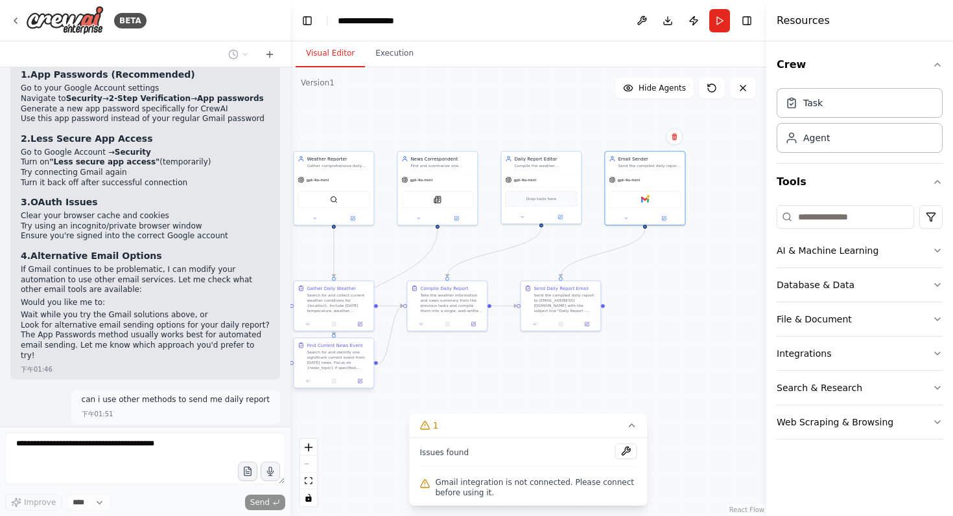
click at [363, 374] on div "Find Current News Event Search for and identify one significant current event f…" at bounding box center [334, 356] width 80 height 36
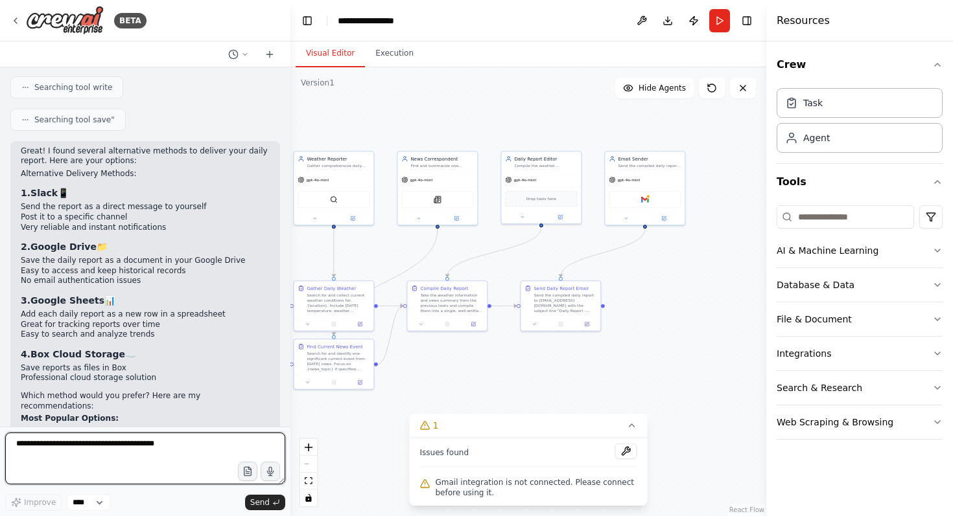
scroll to position [2853, 0]
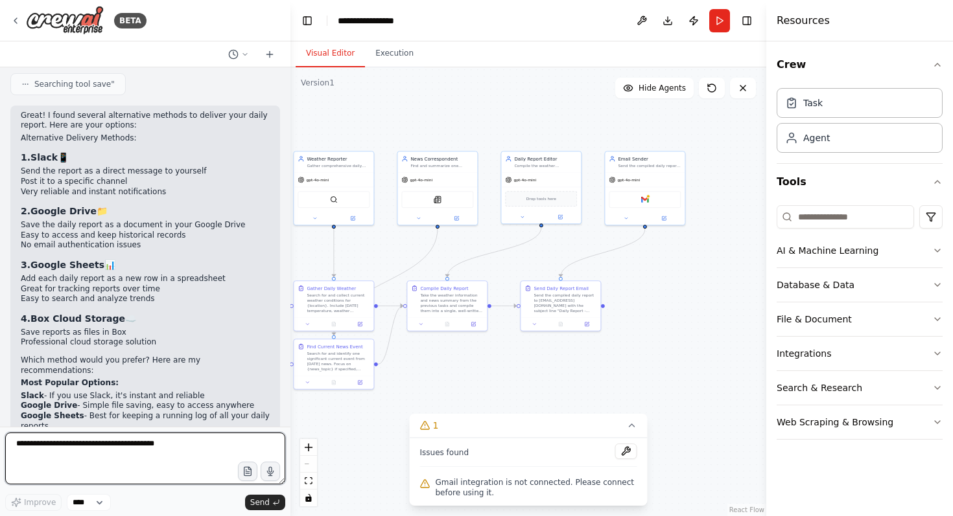
click at [117, 450] on textarea at bounding box center [145, 459] width 280 height 52
type textarea "**********"
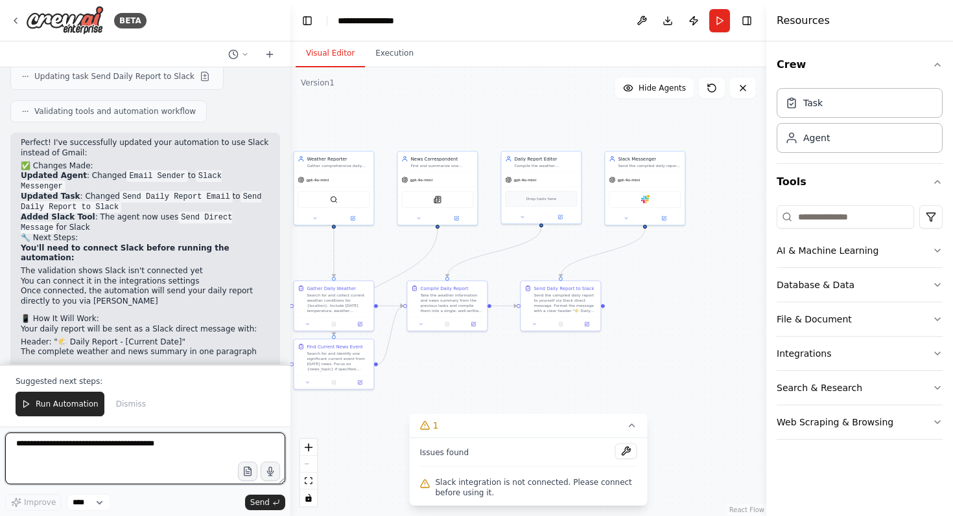
scroll to position [3603, 0]
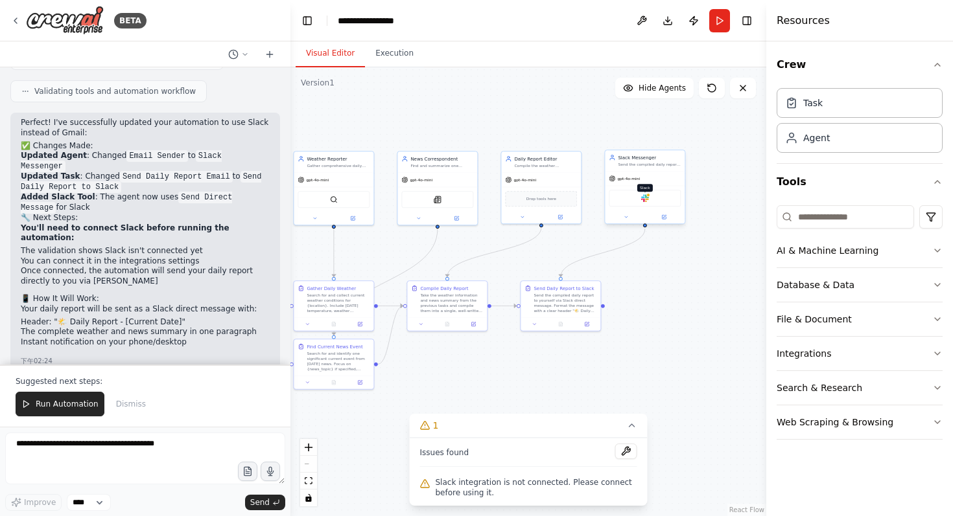
click at [642, 201] on img at bounding box center [645, 198] width 8 height 8
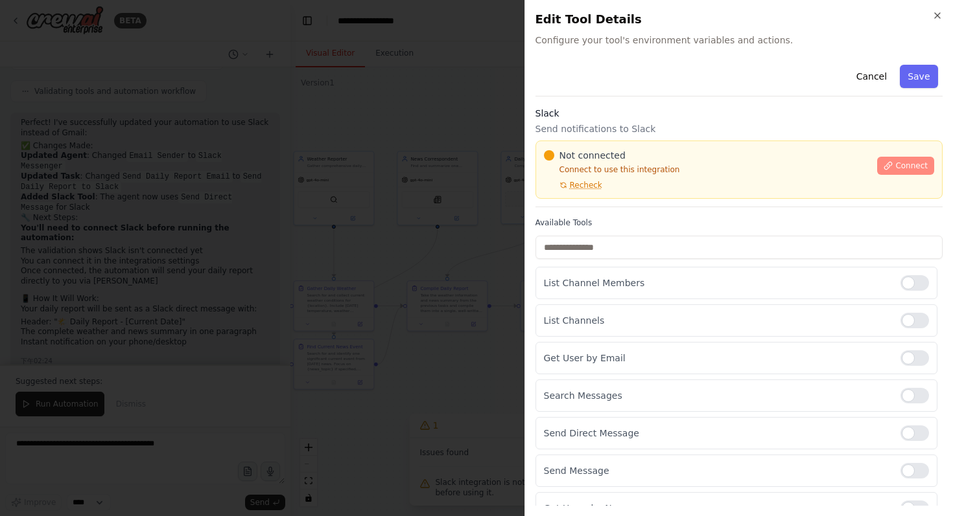
click at [898, 168] on span "Connect" at bounding box center [911, 166] width 32 height 10
click at [625, 155] on div "Not connected" at bounding box center [707, 155] width 326 height 13
click at [618, 147] on div "Not connected Connect to use this integration Recheck Connect" at bounding box center [739, 170] width 408 height 58
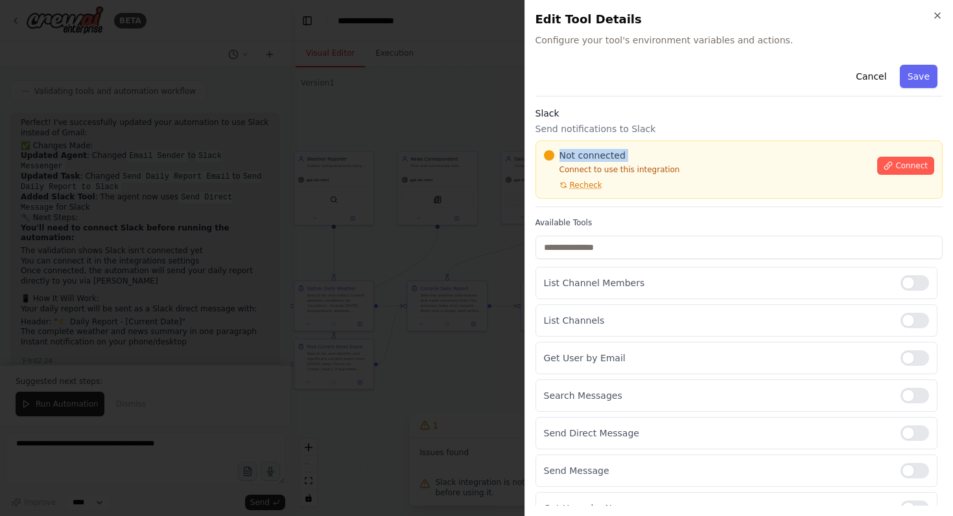
click at [378, 206] on div at bounding box center [476, 258] width 953 height 516
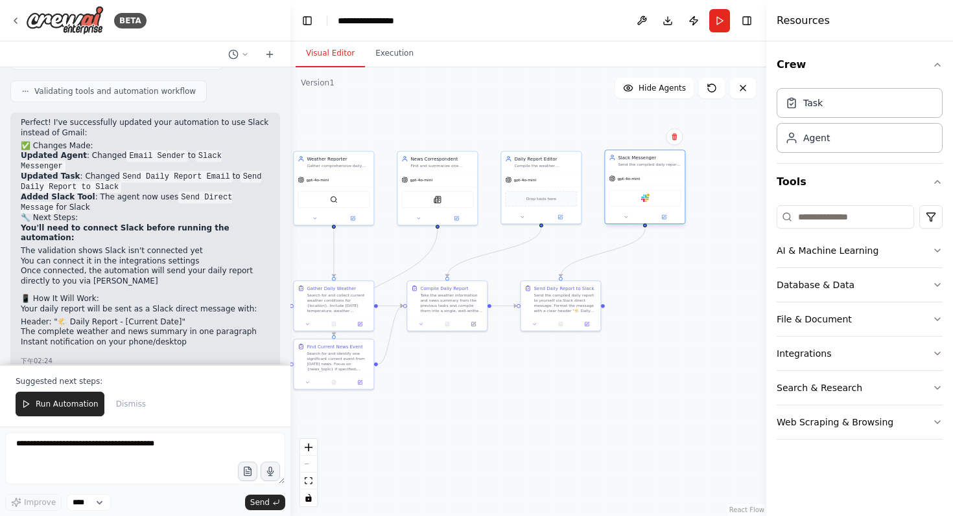
click at [649, 202] on div "Slack" at bounding box center [645, 198] width 72 height 17
click at [611, 477] on div ".deletable-edge-delete-btn { width: 20px; height: 20px; border: 0px solid #ffff…" at bounding box center [528, 291] width 476 height 449
click at [667, 218] on button at bounding box center [663, 217] width 37 height 8
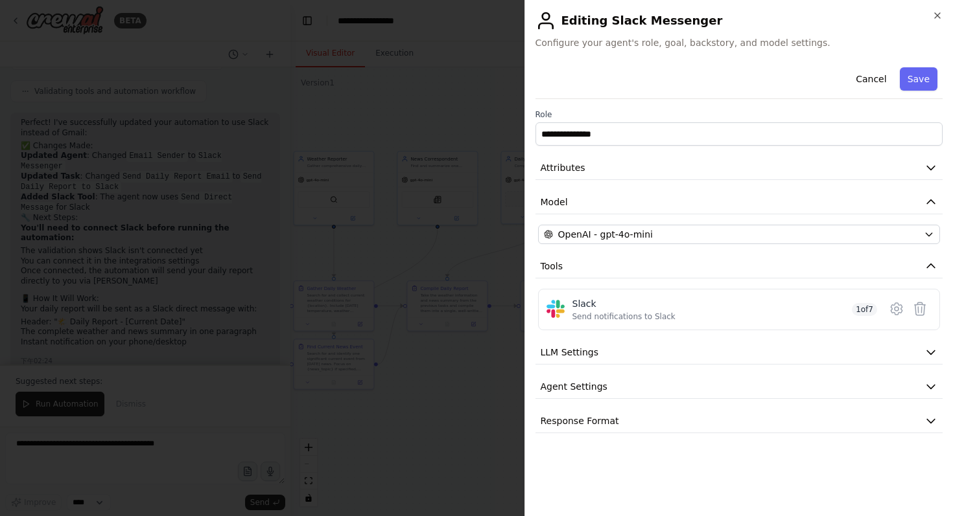
click at [484, 378] on div at bounding box center [476, 258] width 953 height 516
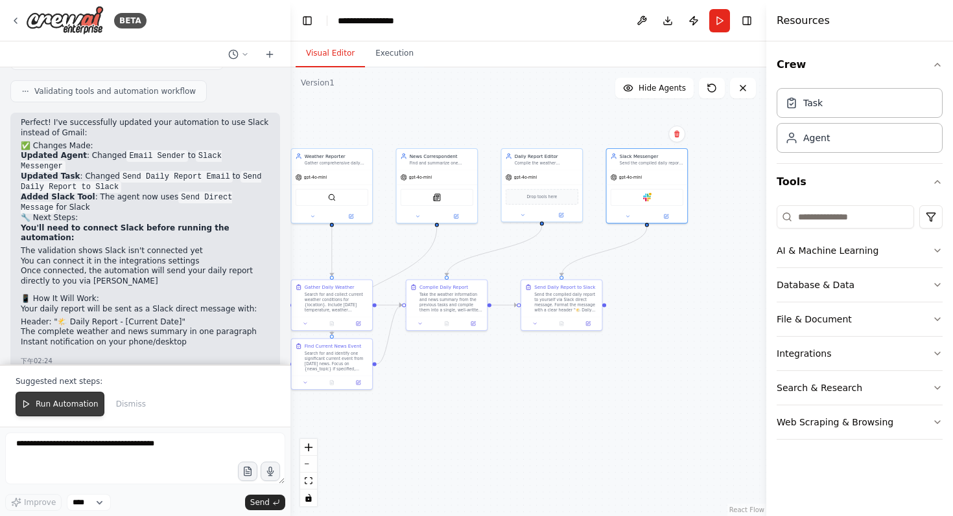
click at [64, 404] on span "Run Automation" at bounding box center [67, 404] width 63 height 10
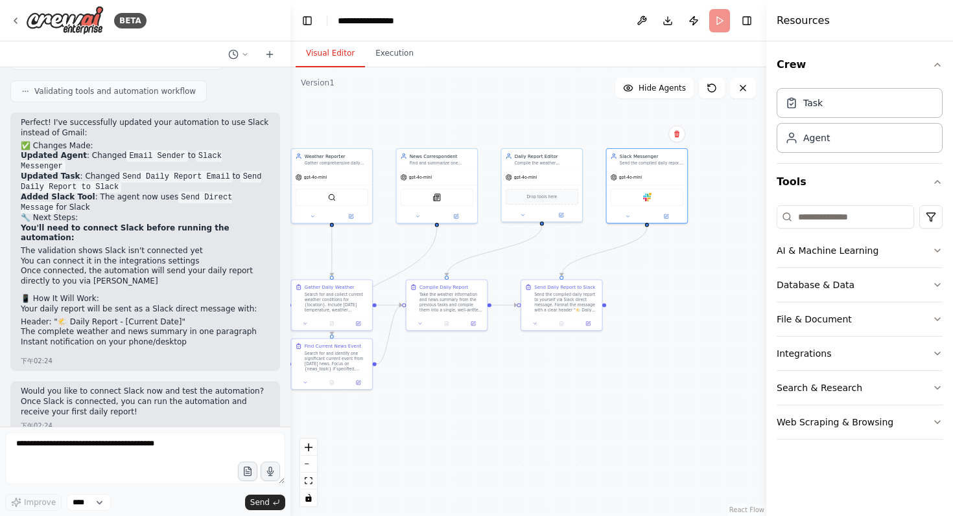
scroll to position [3541, 0]
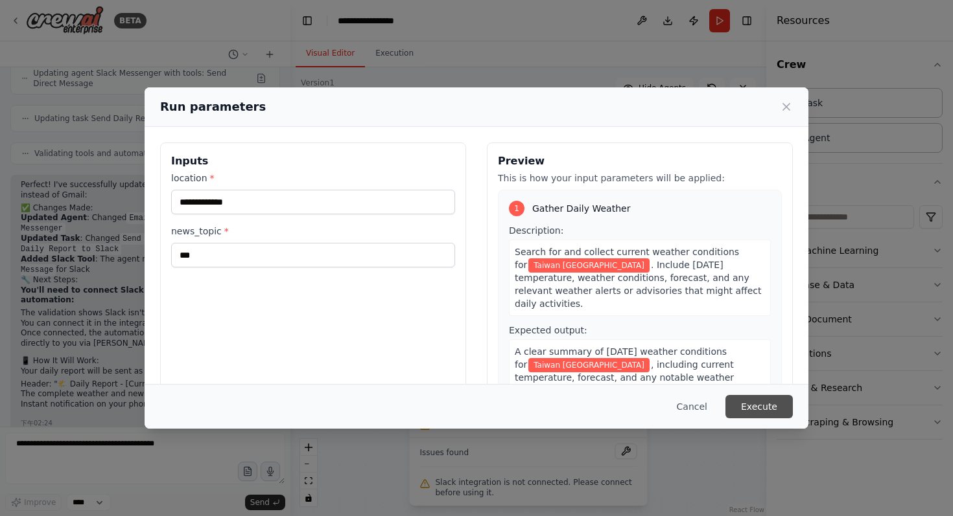
click at [743, 400] on button "Execute" at bounding box center [758, 406] width 67 height 23
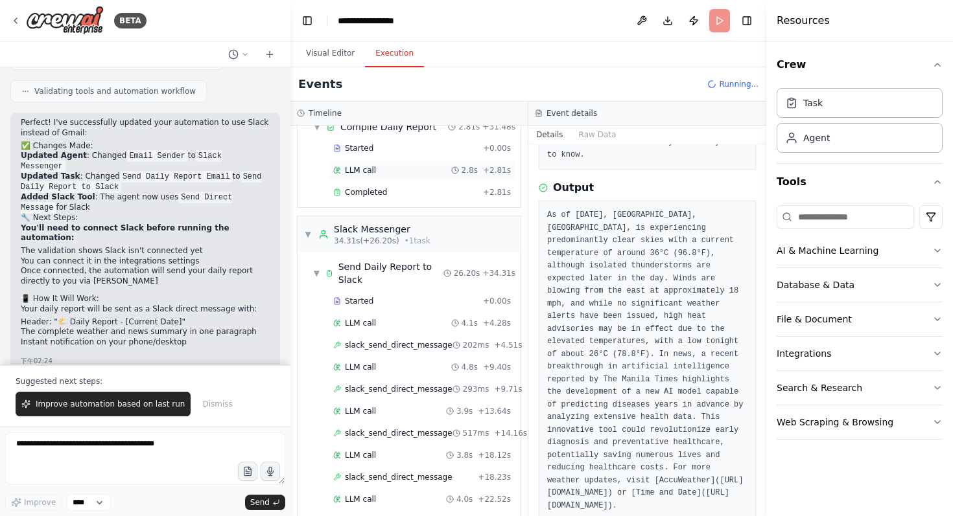
scroll to position [623, 0]
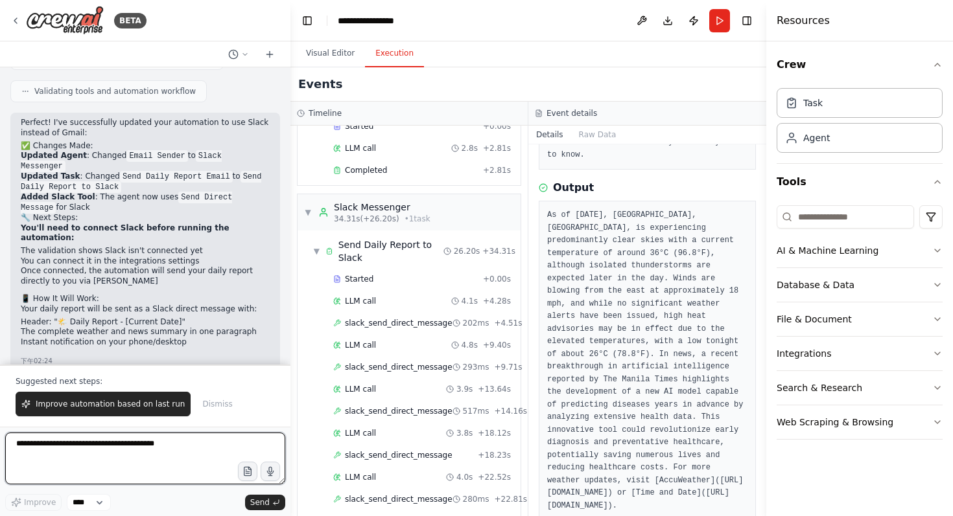
click at [86, 444] on textarea at bounding box center [145, 459] width 280 height 52
type textarea "**********"
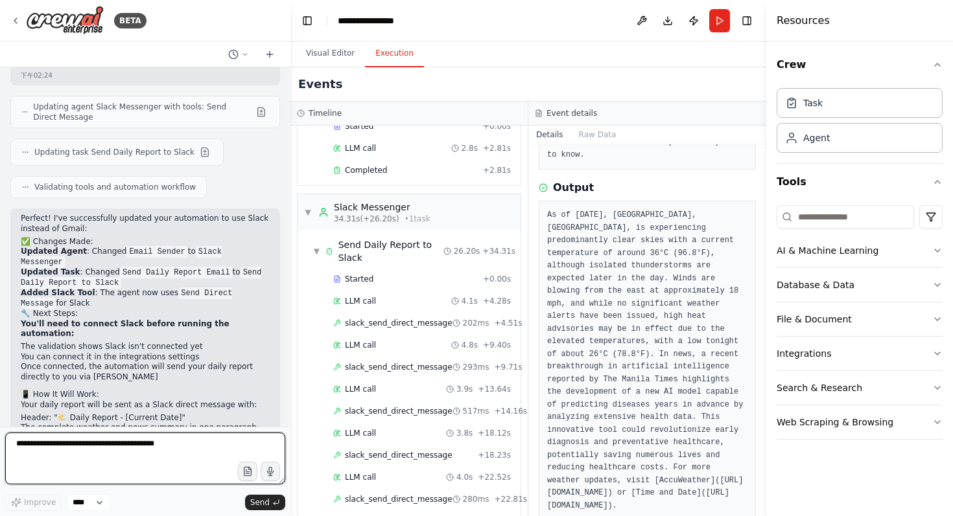
scroll to position [3541, 0]
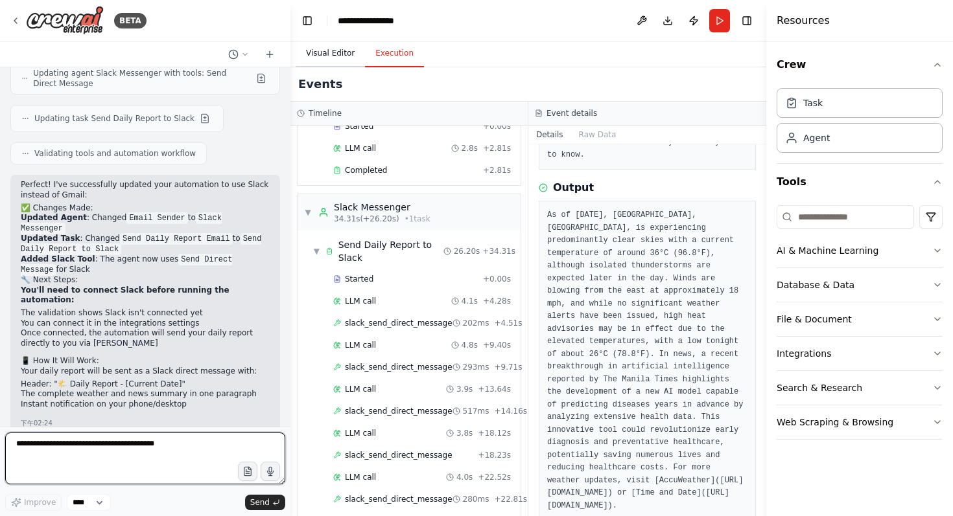
click at [329, 60] on button "Visual Editor" at bounding box center [330, 53] width 69 height 27
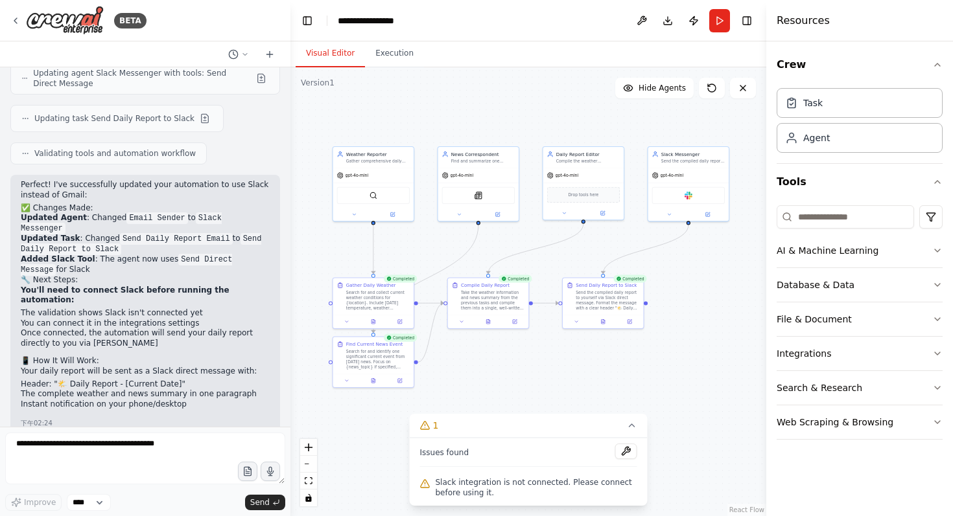
drag, startPoint x: 526, startPoint y: 268, endPoint x: 567, endPoint y: 266, distance: 41.5
click at [567, 266] on div ".deletable-edge-delete-btn { width: 20px; height: 20px; border: 0px solid #ffff…" at bounding box center [528, 291] width 476 height 449
click at [625, 455] on button at bounding box center [626, 452] width 22 height 16
click at [627, 453] on div at bounding box center [626, 452] width 22 height 17
click at [524, 454] on div "Issues found" at bounding box center [528, 455] width 217 height 23
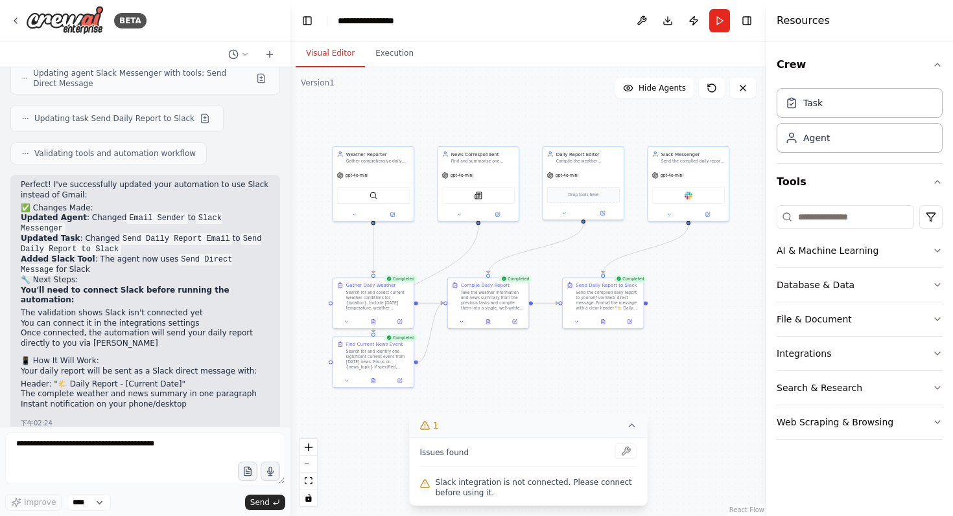
click at [447, 425] on button "1" at bounding box center [529, 426] width 238 height 24
click at [533, 496] on icon at bounding box center [537, 494] width 10 height 10
click at [625, 452] on button at bounding box center [626, 452] width 22 height 16
click at [629, 428] on icon at bounding box center [632, 426] width 10 height 10
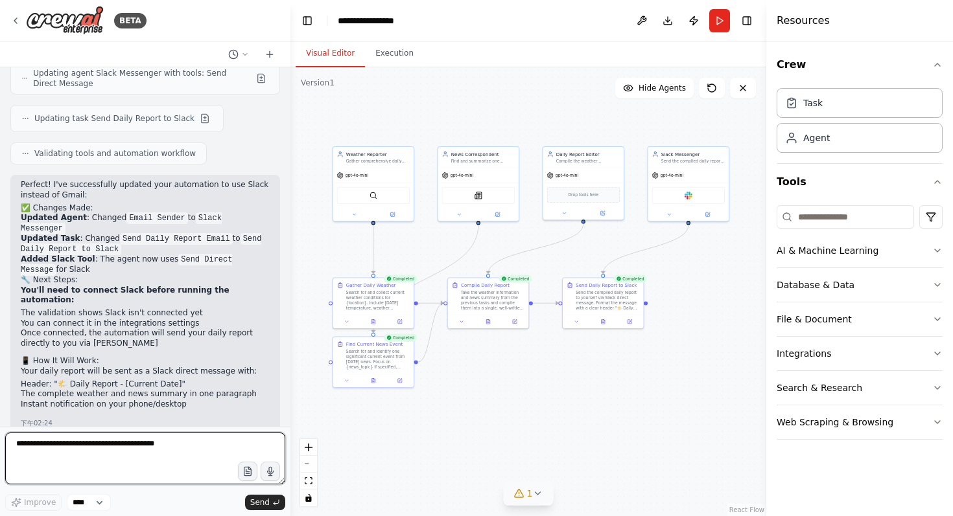
click at [133, 441] on textarea at bounding box center [145, 459] width 280 height 52
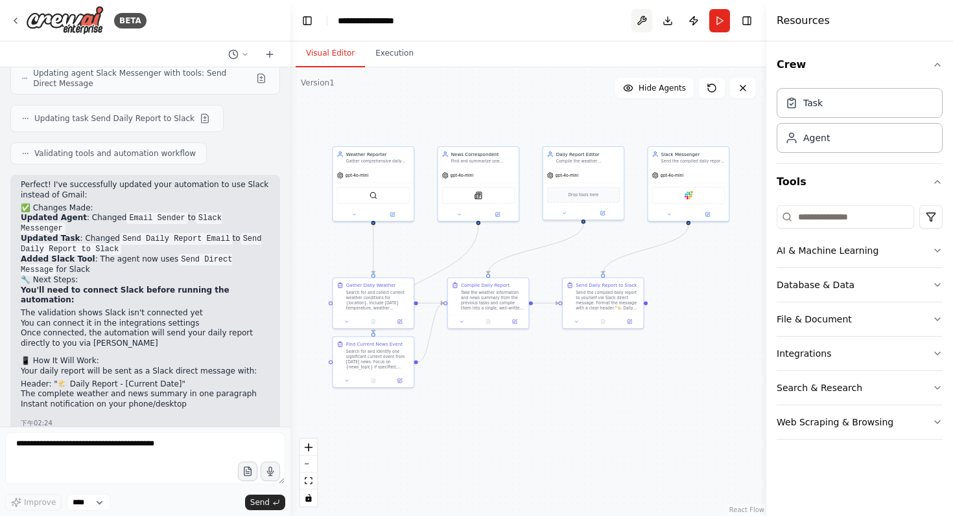
click at [649, 21] on button at bounding box center [641, 20] width 21 height 23
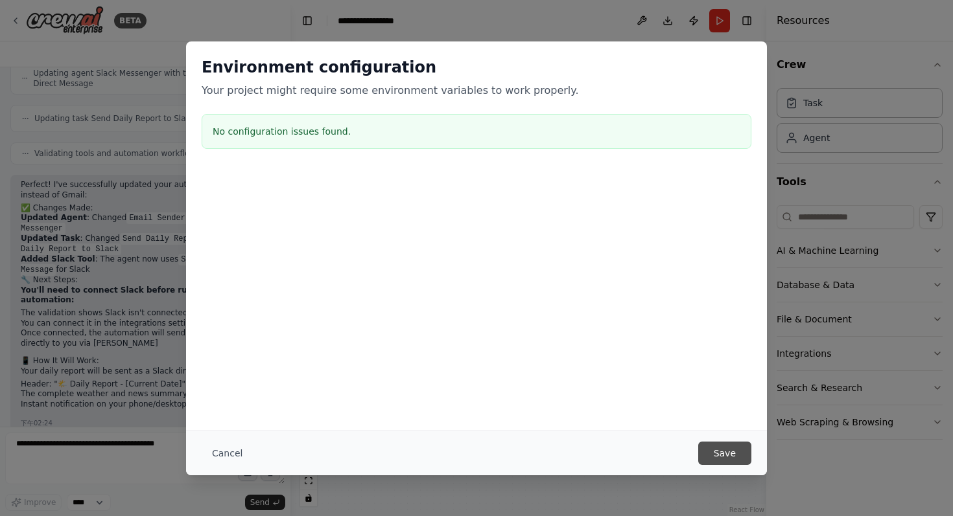
click at [730, 450] on button "Save" at bounding box center [724, 453] width 53 height 23
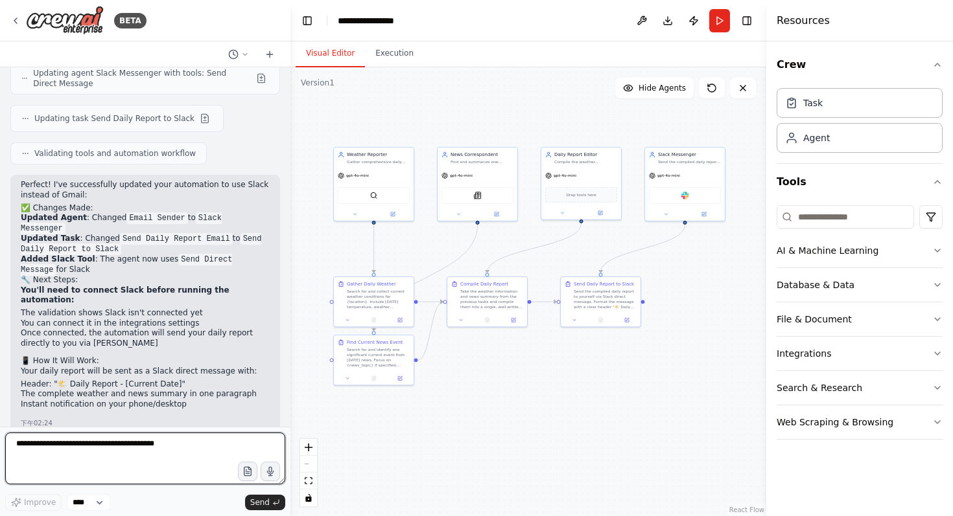
click at [126, 442] on textarea at bounding box center [145, 459] width 280 height 52
type textarea "**********"
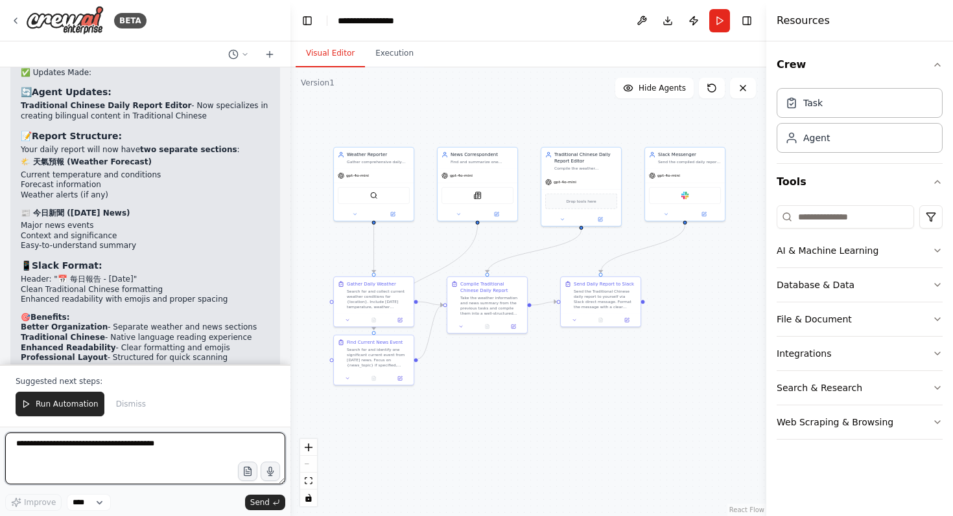
scroll to position [4313, 0]
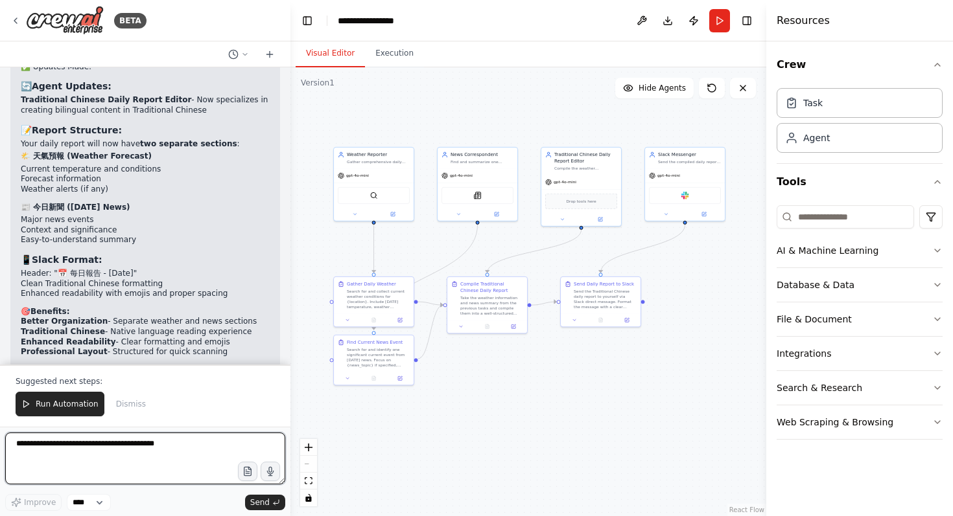
click at [148, 447] on textarea at bounding box center [145, 459] width 280 height 52
type textarea "**********"
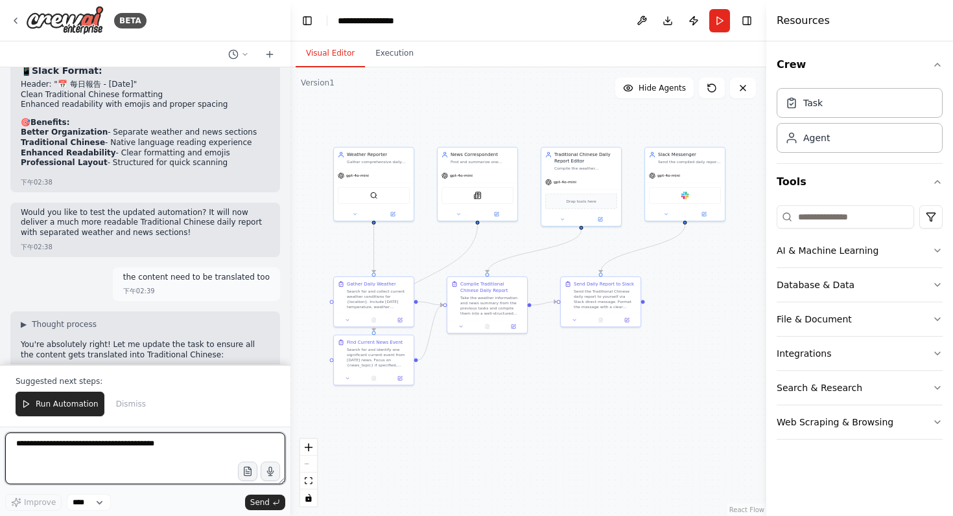
scroll to position [4821, 0]
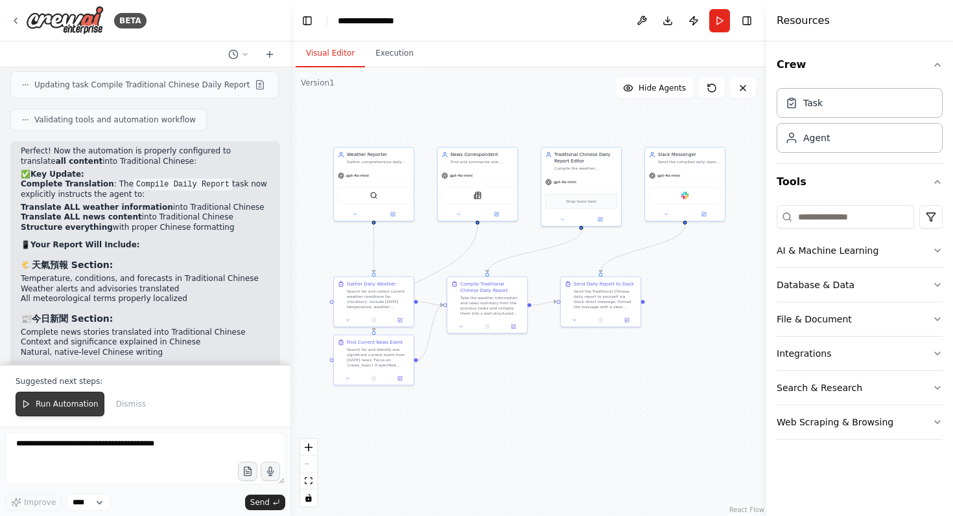
click at [46, 403] on span "Run Automation" at bounding box center [67, 404] width 63 height 10
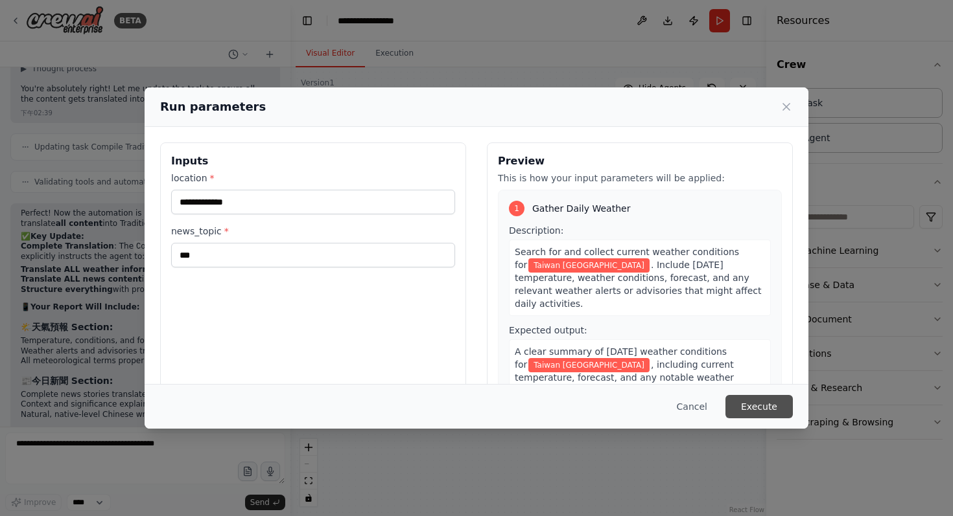
click at [754, 401] on button "Execute" at bounding box center [758, 406] width 67 height 23
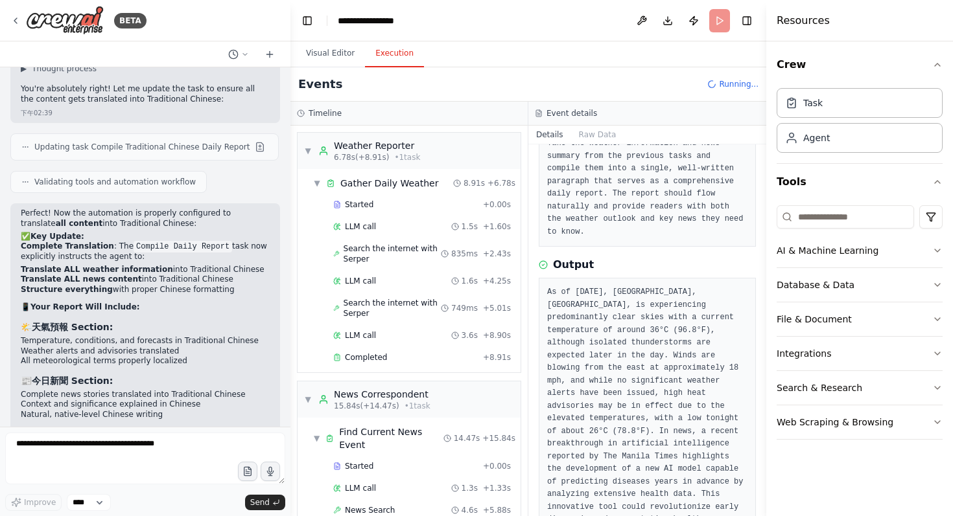
scroll to position [0, 0]
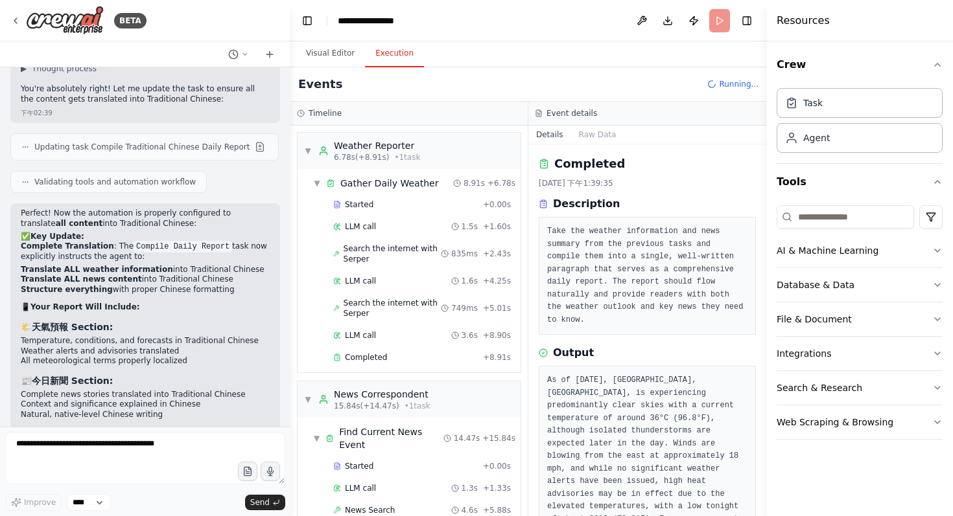
click at [561, 134] on button "Details" at bounding box center [549, 135] width 43 height 18
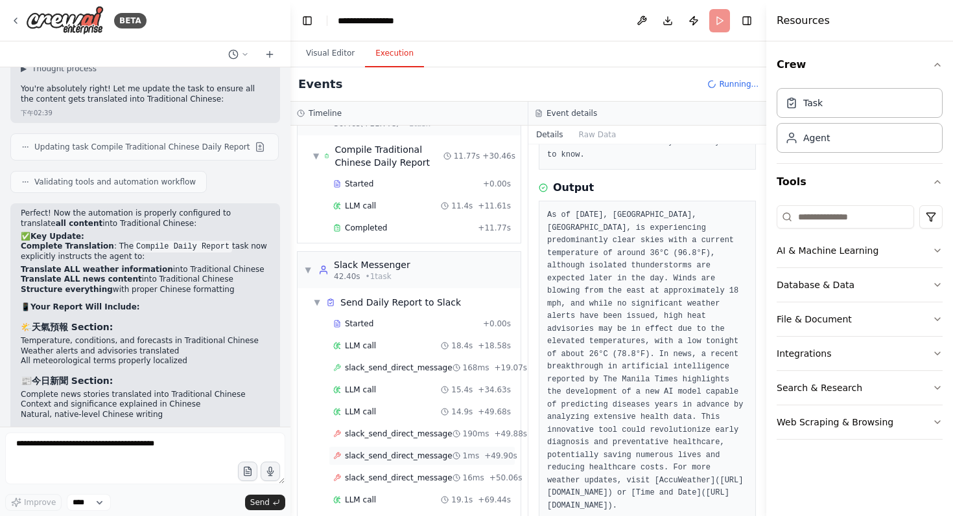
scroll to position [570, 0]
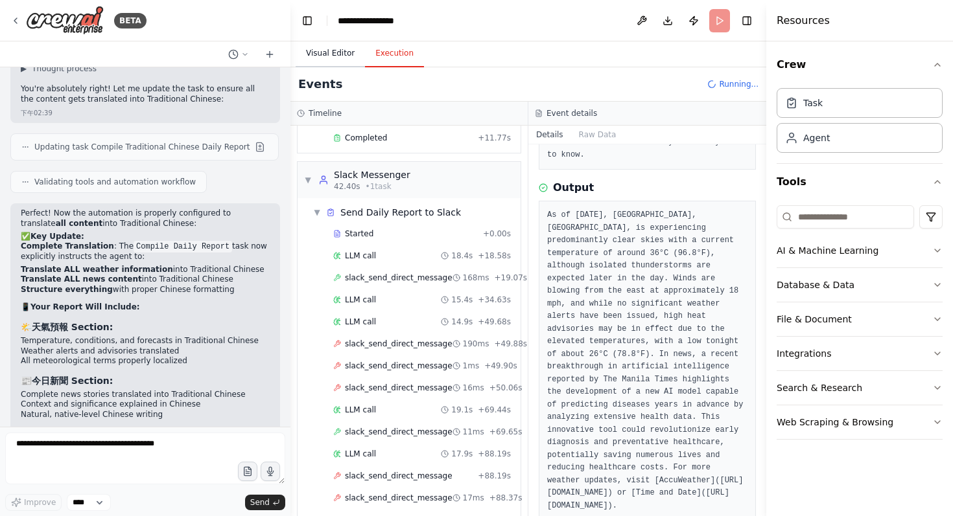
click at [333, 57] on button "Visual Editor" at bounding box center [330, 53] width 69 height 27
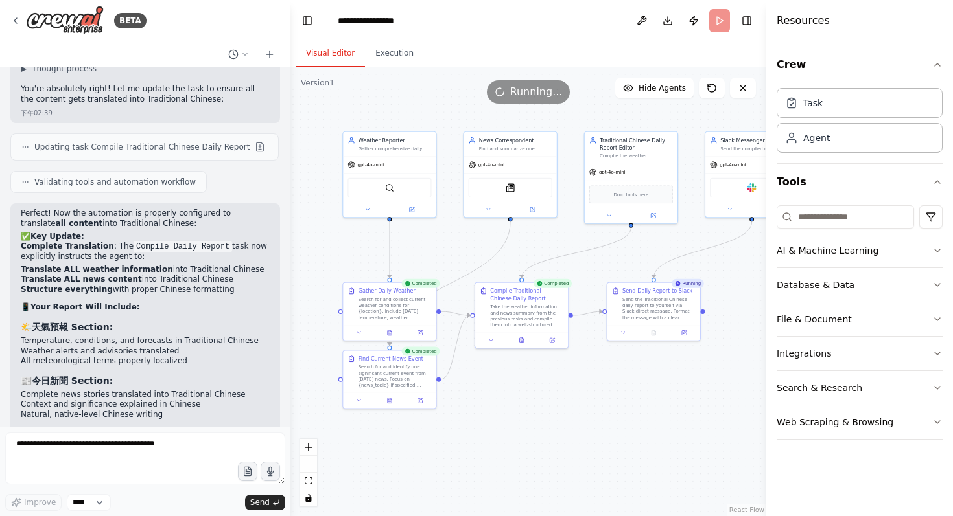
drag, startPoint x: 524, startPoint y: 391, endPoint x: 570, endPoint y: 413, distance: 51.6
click at [570, 415] on div ".deletable-edge-delete-btn { width: 20px; height: 20px; border: 0px solid #ffff…" at bounding box center [528, 291] width 476 height 449
click at [394, 60] on button "Execution" at bounding box center [394, 53] width 59 height 27
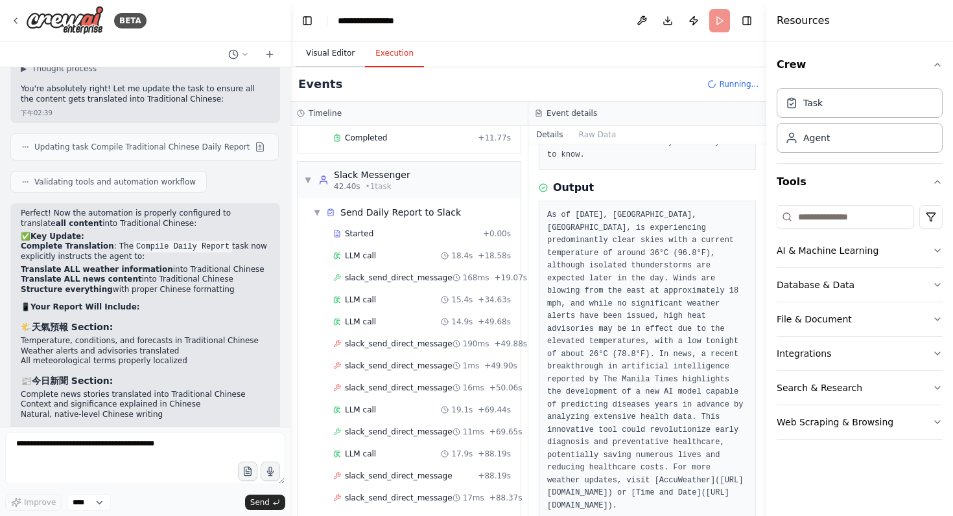
click at [332, 58] on button "Visual Editor" at bounding box center [330, 53] width 69 height 27
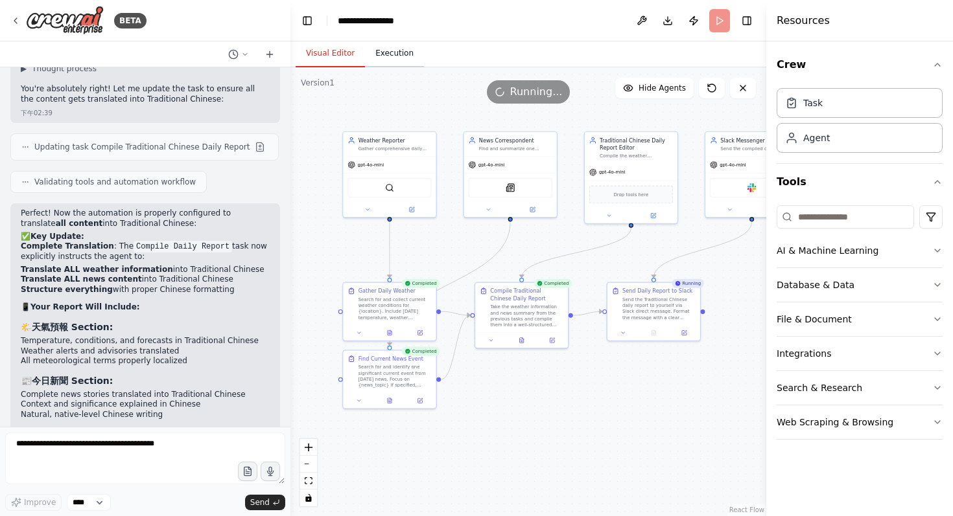
click at [396, 64] on button "Execution" at bounding box center [394, 53] width 59 height 27
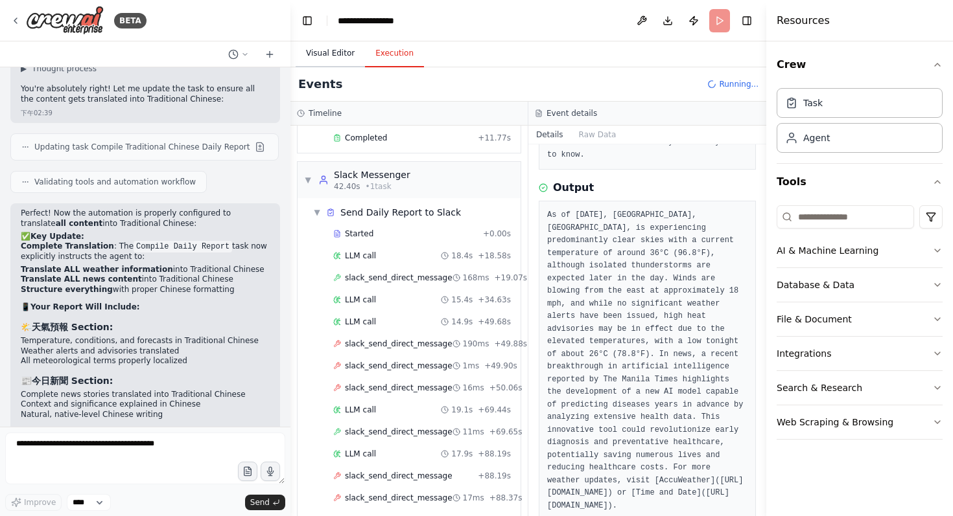
click at [320, 63] on button "Visual Editor" at bounding box center [330, 53] width 69 height 27
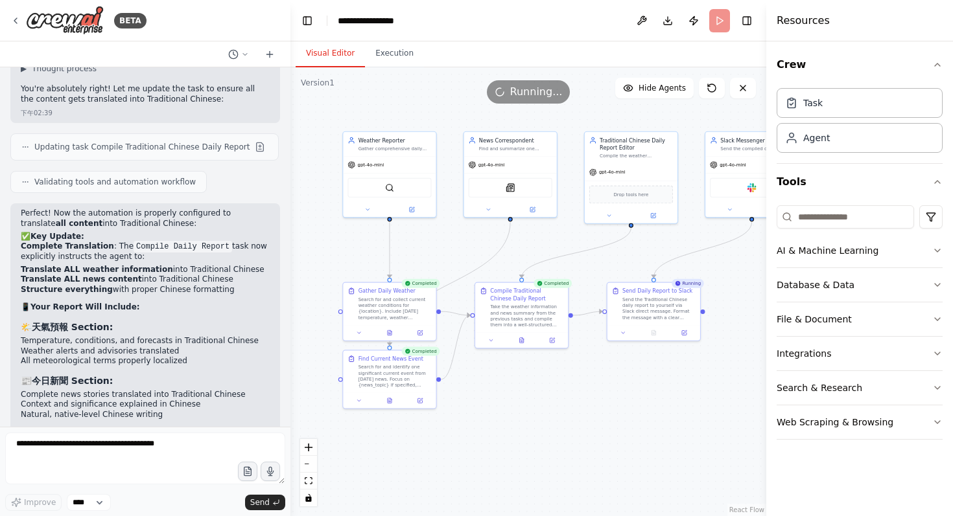
click at [716, 23] on header "**********" at bounding box center [528, 20] width 476 height 41
click at [384, 59] on button "Execution" at bounding box center [394, 53] width 59 height 27
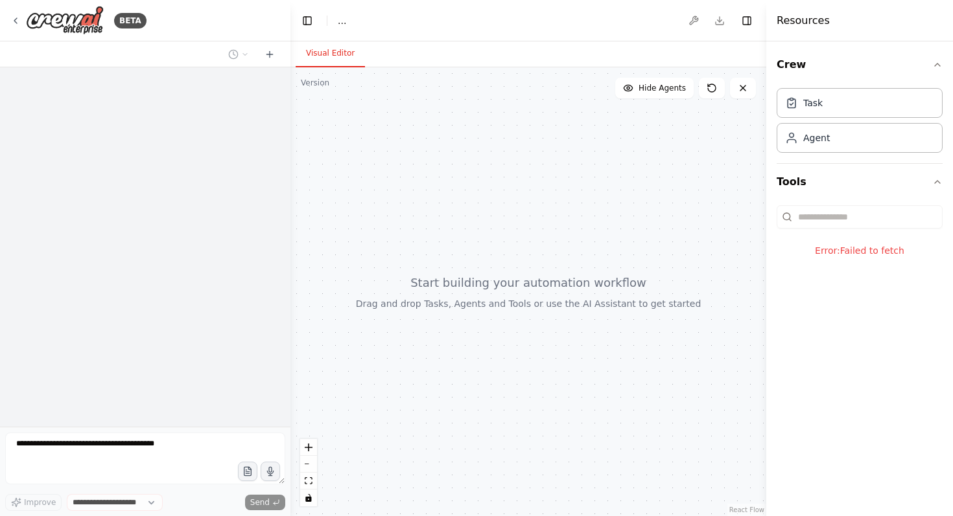
click at [560, 29] on header "Toggle Left Sidebar Studio ... Download Toggle Right Sidebar" at bounding box center [528, 20] width 476 height 41
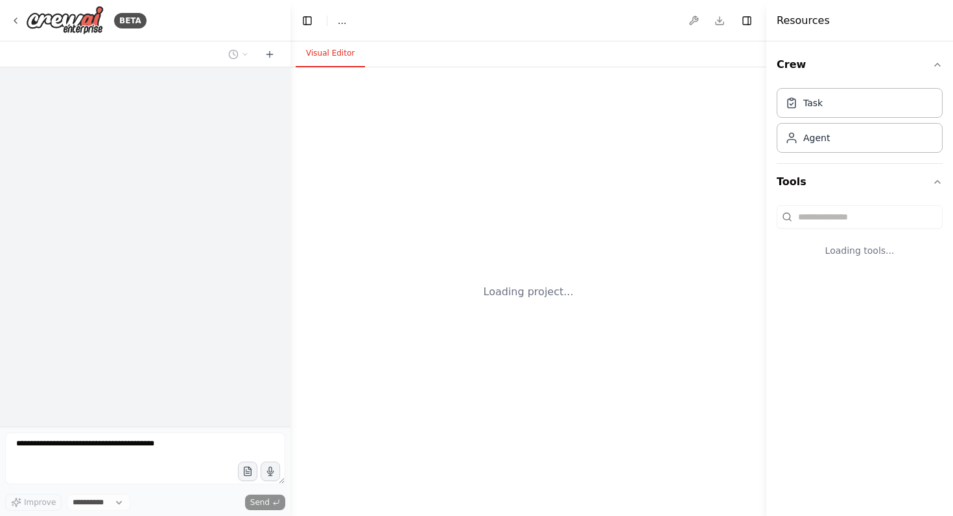
select select "****"
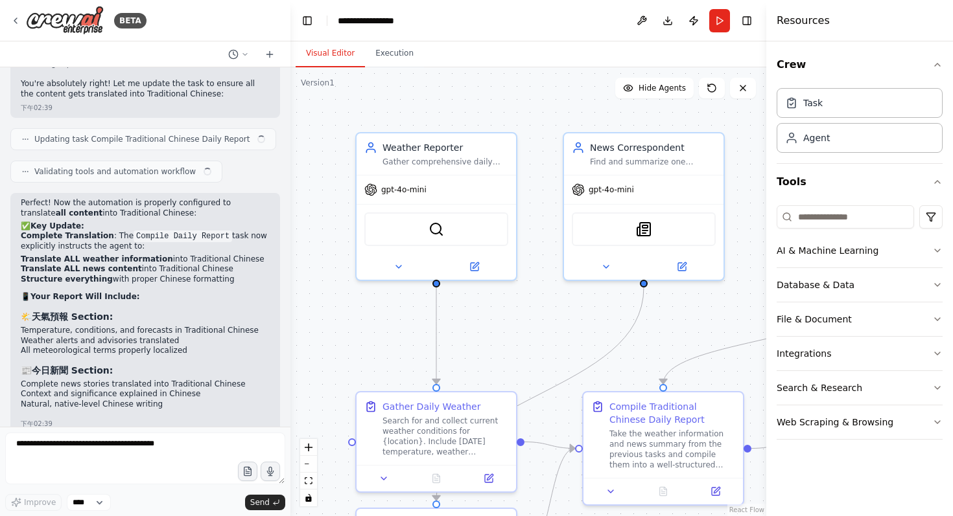
scroll to position [4753, 0]
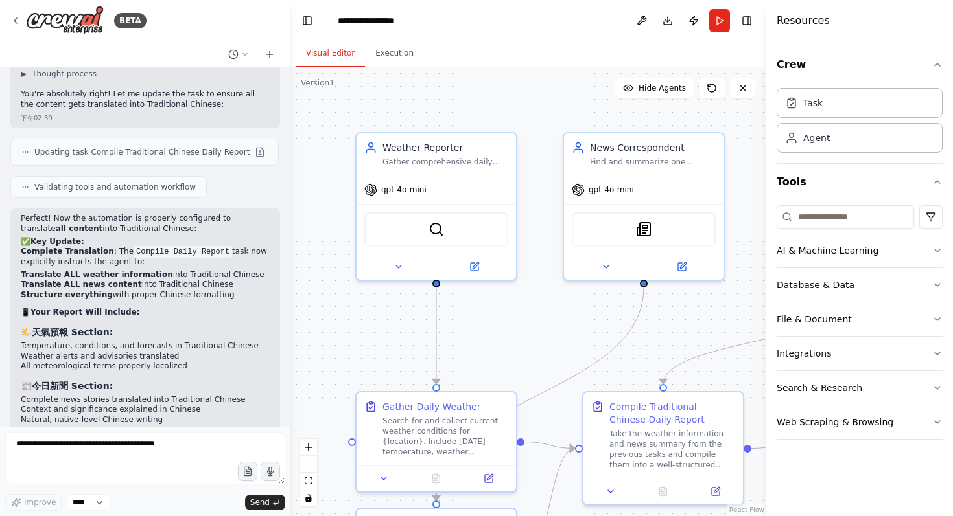
click at [516, 95] on div ".deletable-edge-delete-btn { width: 20px; height: 20px; border: 0px solid #ffff…" at bounding box center [528, 291] width 476 height 449
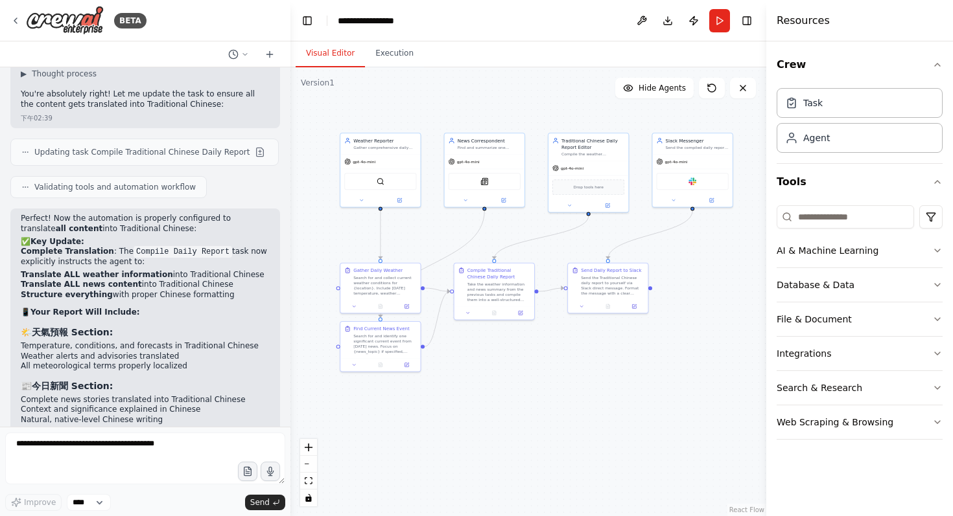
drag, startPoint x: 611, startPoint y: 378, endPoint x: 515, endPoint y: 397, distance: 97.9
click at [515, 397] on div ".deletable-edge-delete-btn { width: 20px; height: 20px; border: 0px solid #ffff…" at bounding box center [528, 291] width 476 height 449
click at [394, 54] on button "Execution" at bounding box center [394, 53] width 59 height 27
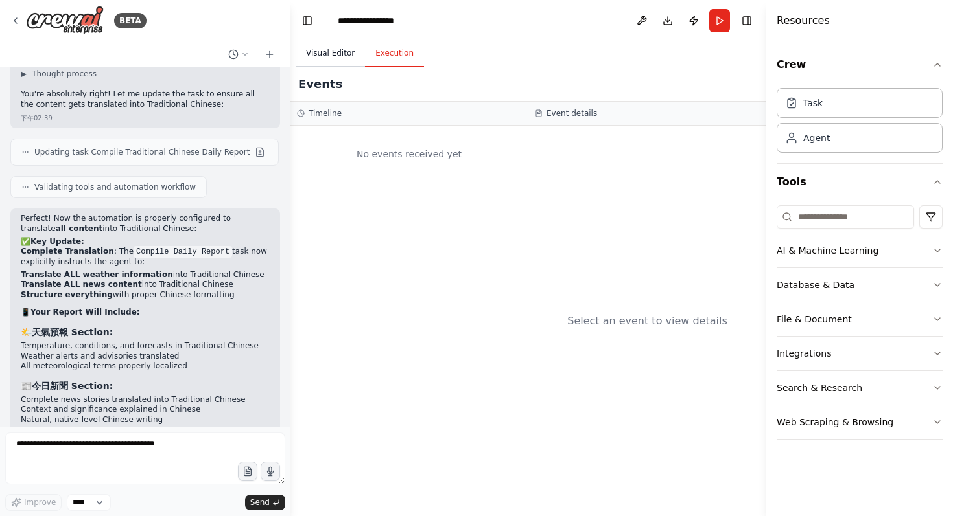
click at [327, 54] on button "Visual Editor" at bounding box center [330, 53] width 69 height 27
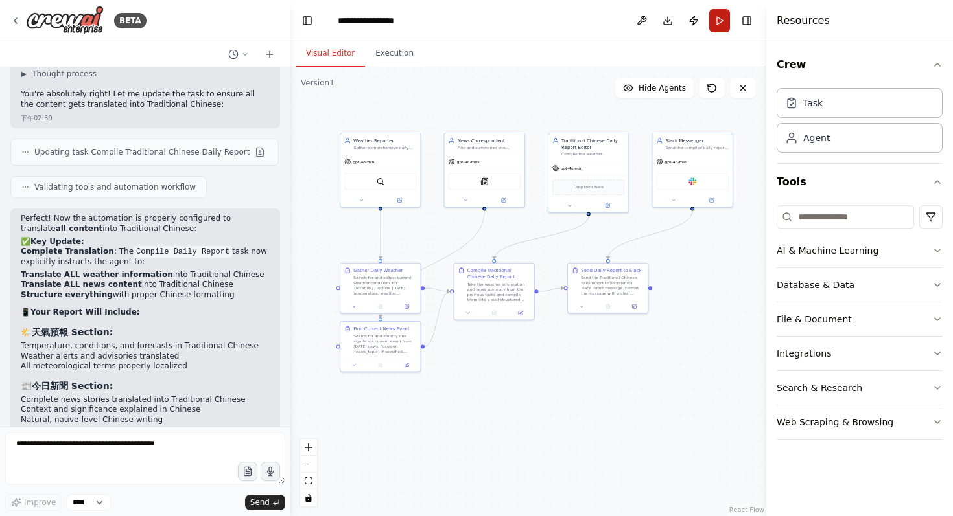
click at [716, 30] on button "Run" at bounding box center [719, 20] width 21 height 23
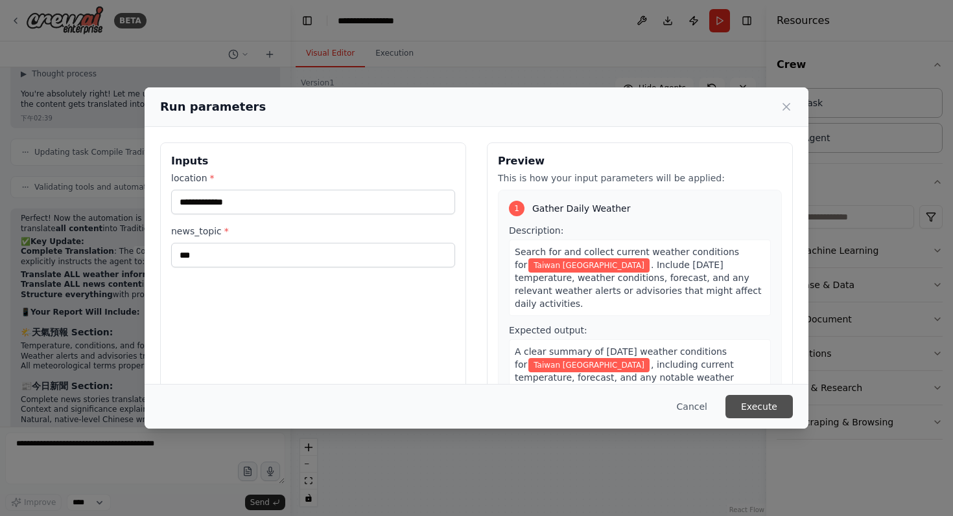
click at [742, 400] on button "Execute" at bounding box center [758, 406] width 67 height 23
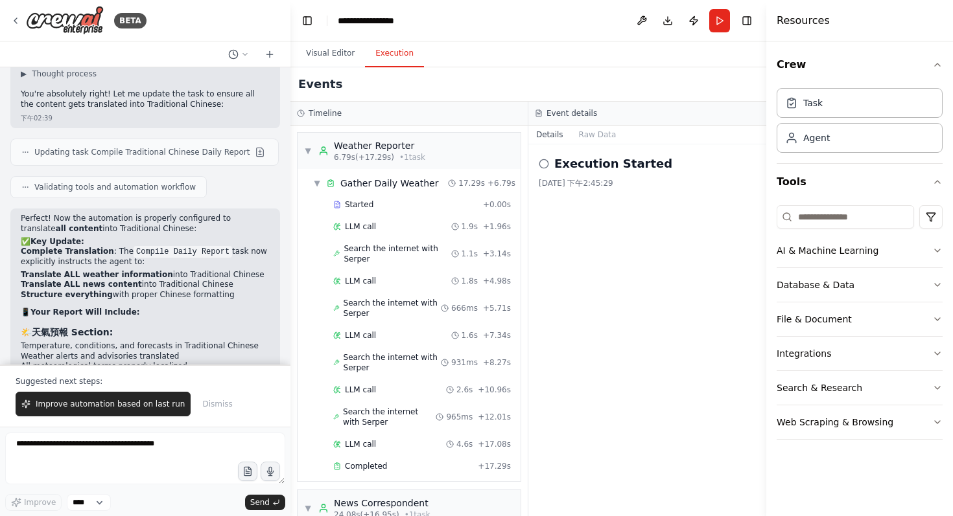
scroll to position [801, 0]
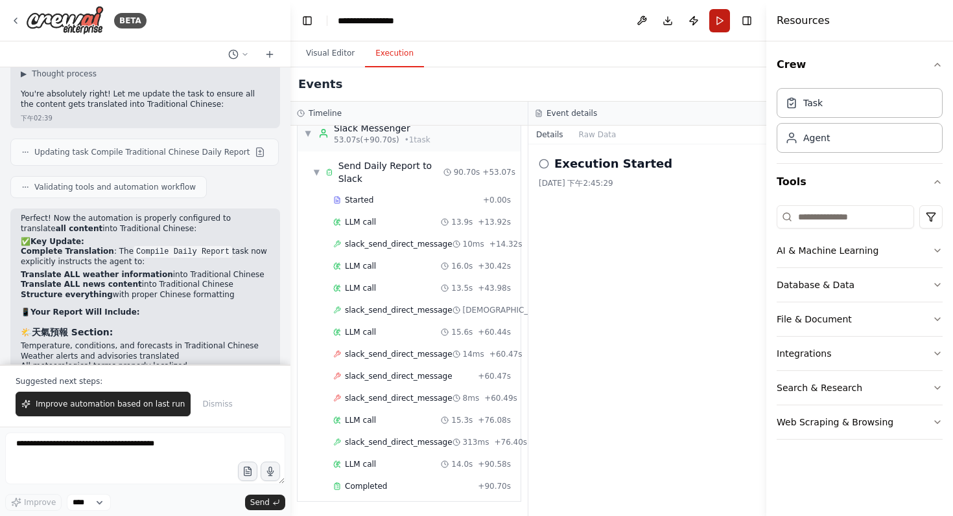
click at [723, 21] on button "Run" at bounding box center [719, 20] width 21 height 23
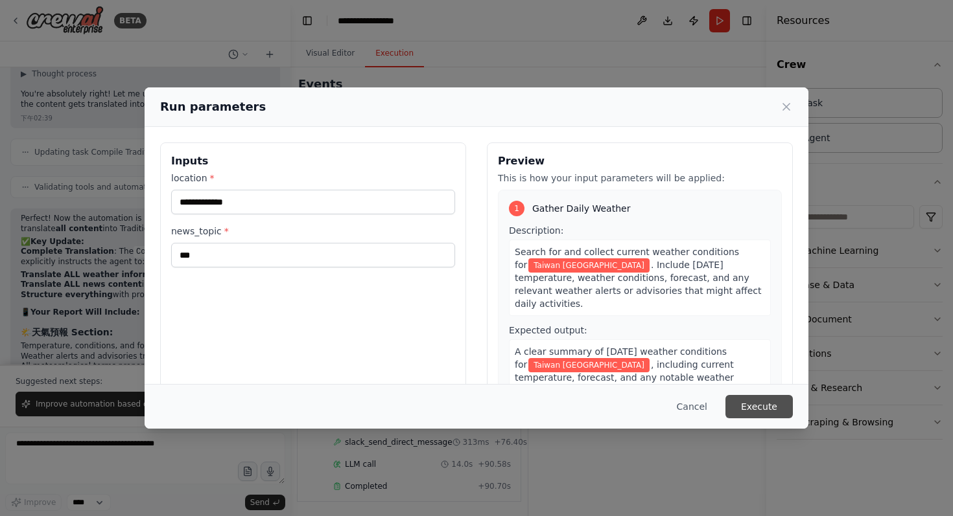
click at [736, 400] on button "Execute" at bounding box center [758, 406] width 67 height 23
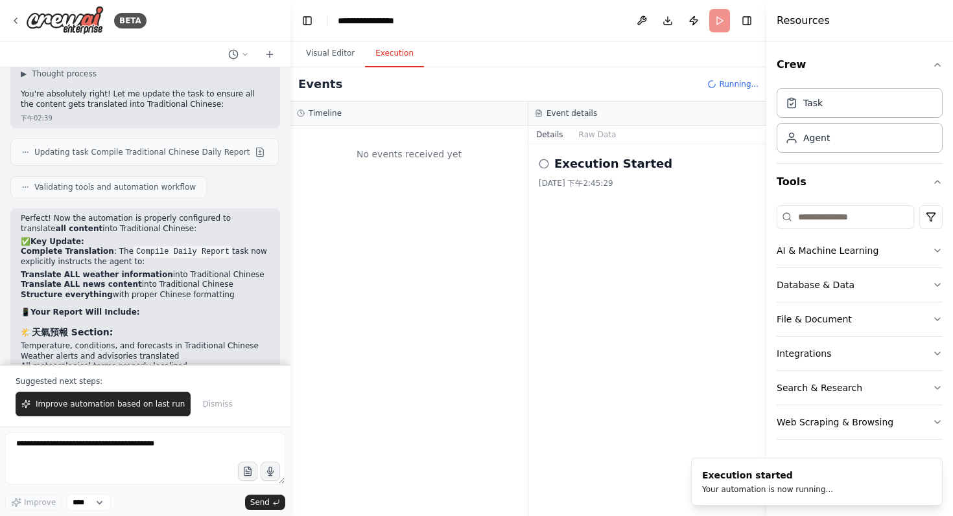
scroll to position [0, 0]
